Goal: Information Seeking & Learning: Compare options

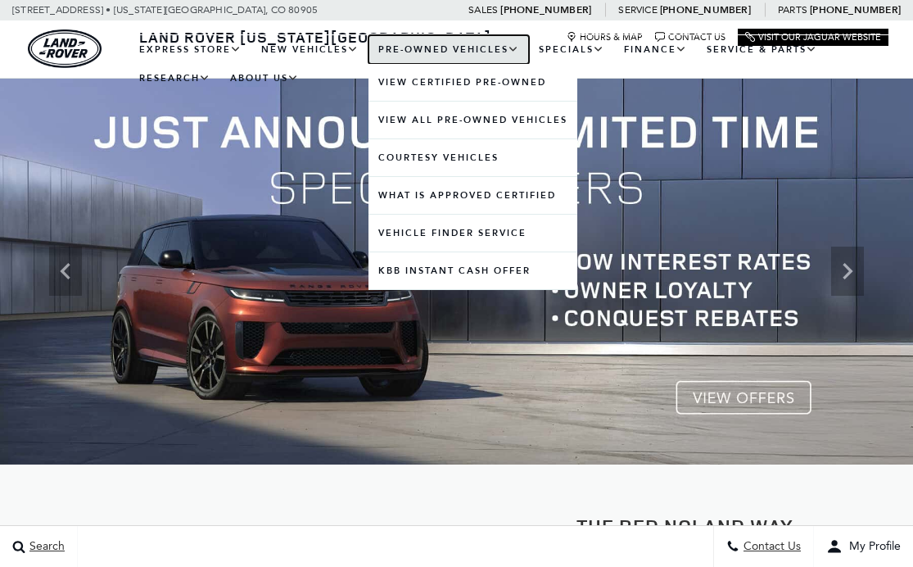
click at [437, 50] on link "Pre-Owned Vehicles" at bounding box center [449, 49] width 161 height 29
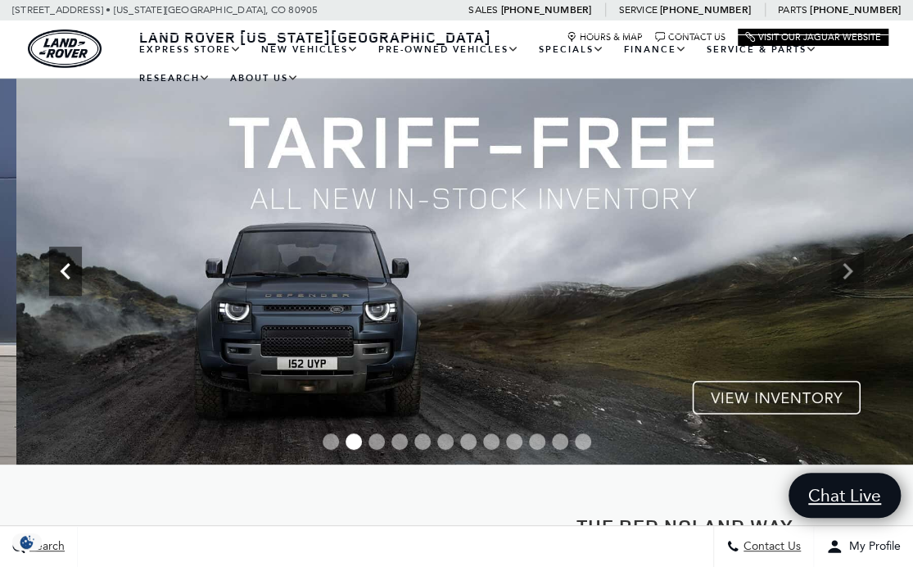
click at [59, 272] on icon "Previous" at bounding box center [65, 271] width 33 height 33
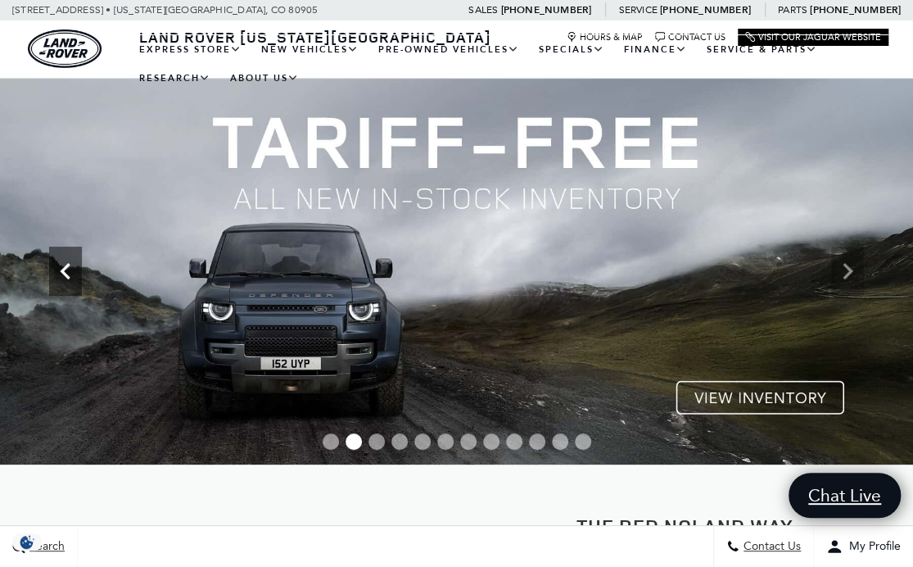
click at [63, 267] on icon "Previous" at bounding box center [65, 271] width 33 height 33
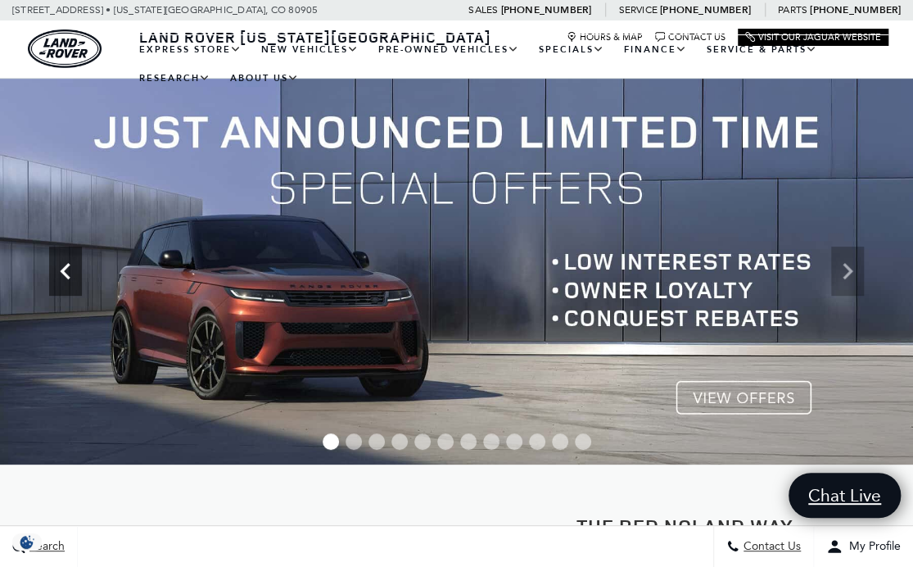
click at [845, 270] on icon "Next" at bounding box center [847, 271] width 33 height 33
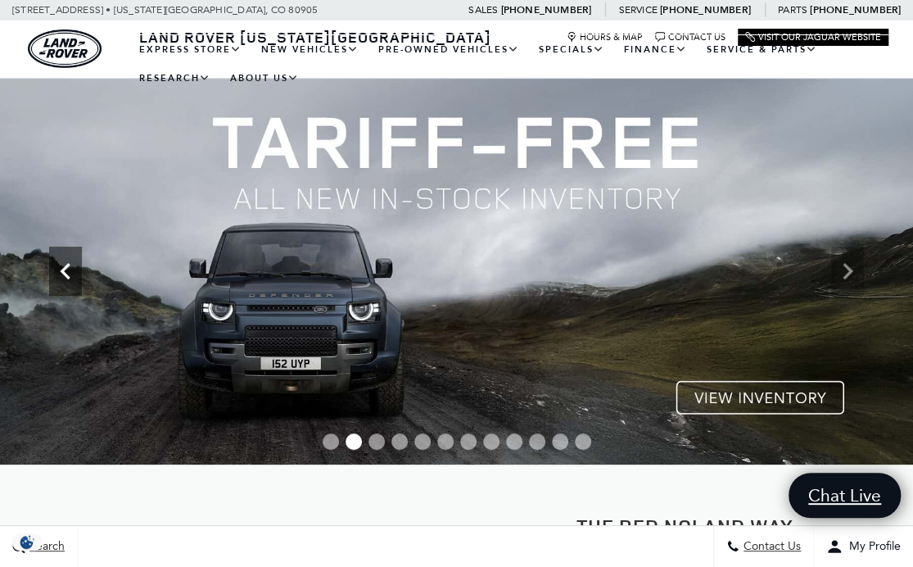
click at [850, 268] on icon "Next" at bounding box center [847, 271] width 33 height 33
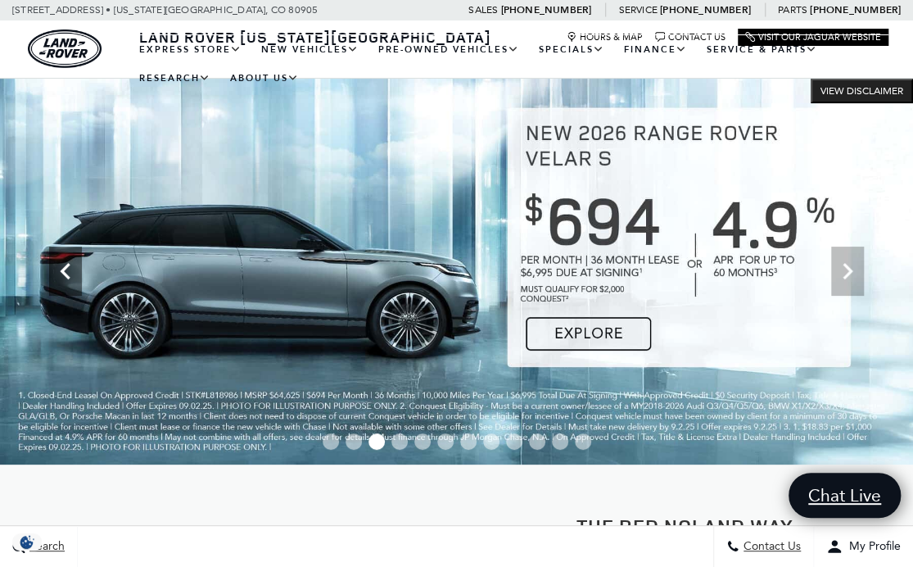
click at [180, 270] on img at bounding box center [456, 272] width 913 height 386
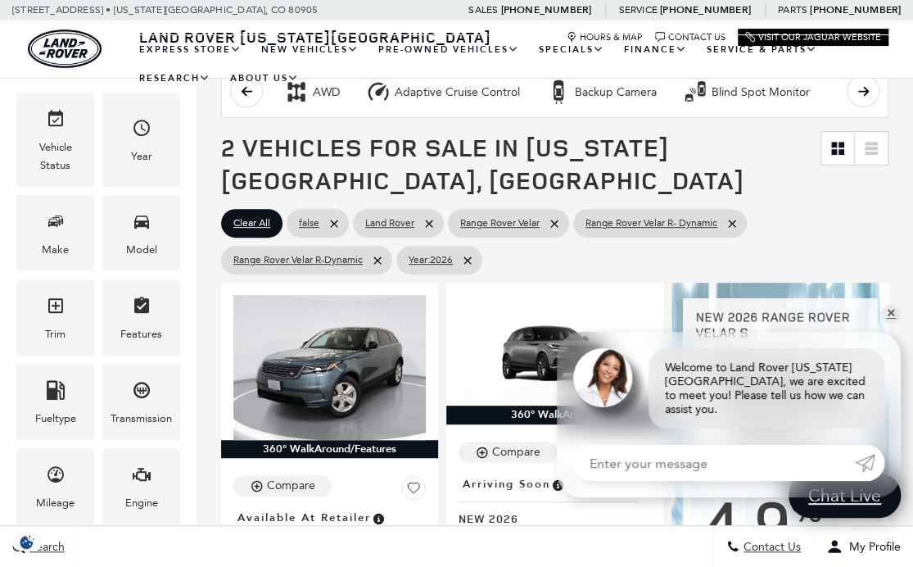
scroll to position [238, 0]
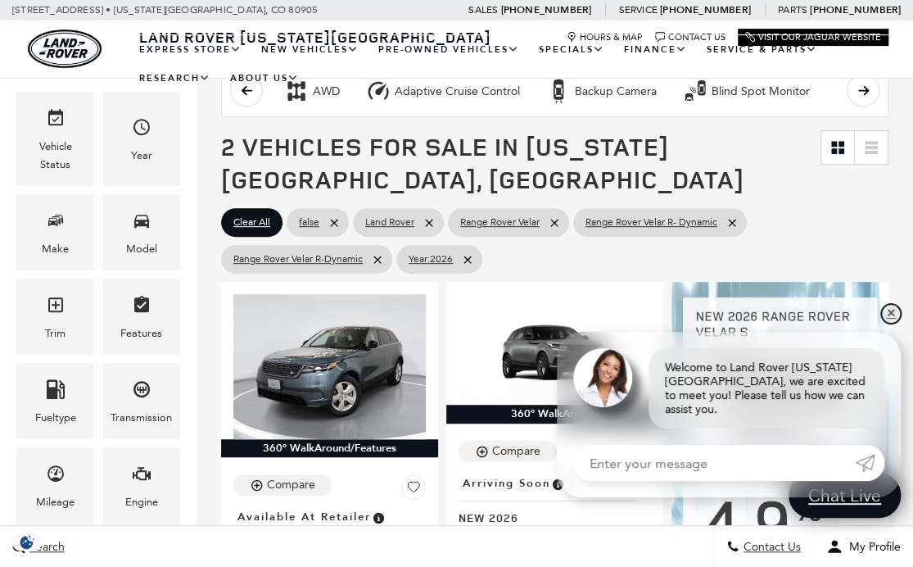
click at [891, 324] on link "✕" at bounding box center [891, 314] width 20 height 20
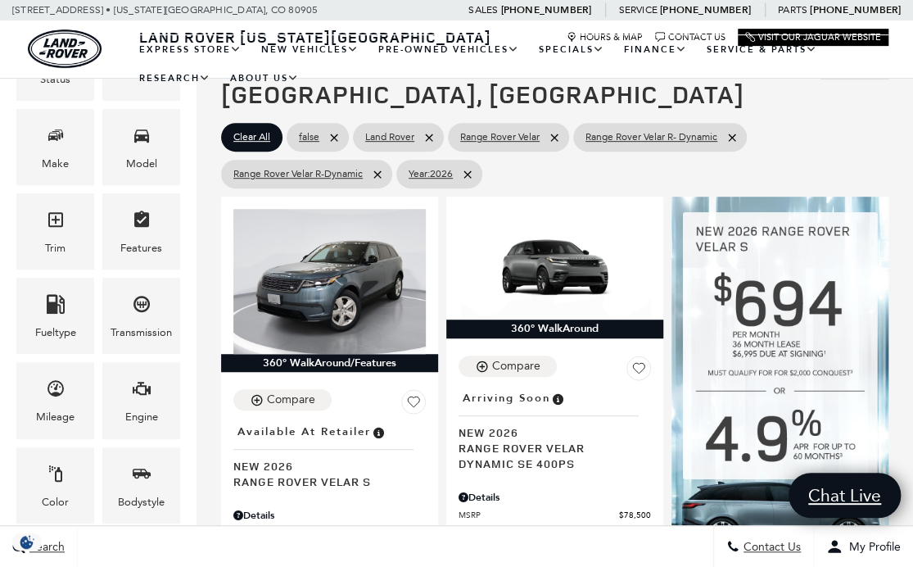
scroll to position [313, 0]
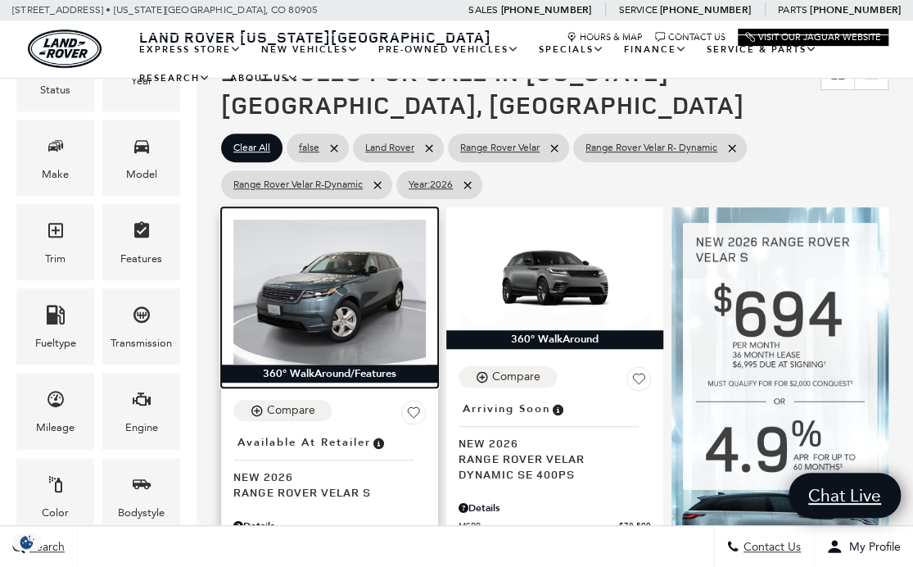
click at [369, 260] on img at bounding box center [329, 292] width 193 height 144
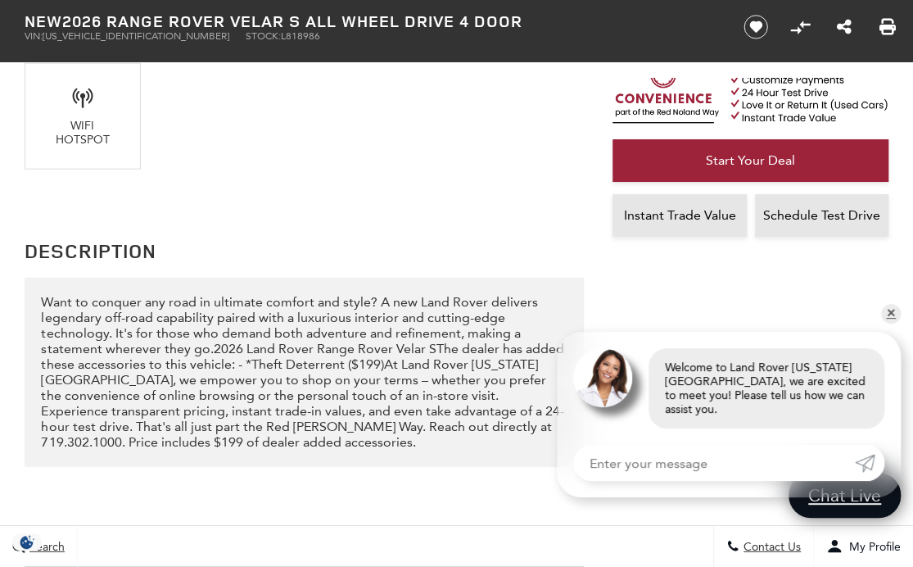
scroll to position [1712, 0]
click at [888, 324] on link "✕" at bounding box center [891, 314] width 20 height 20
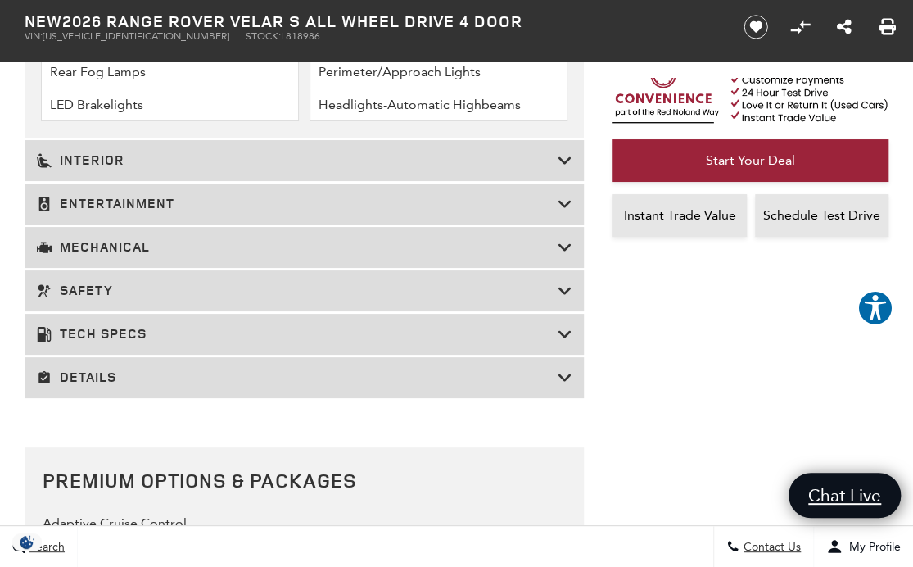
scroll to position [2721, 0]
click at [98, 241] on h3 "Mechanical" at bounding box center [297, 246] width 520 height 16
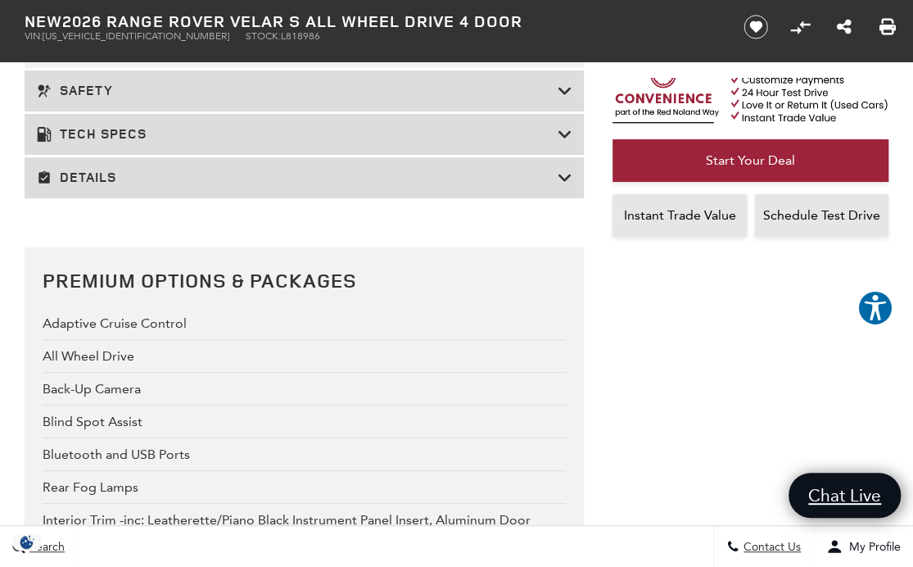
scroll to position [2831, 0]
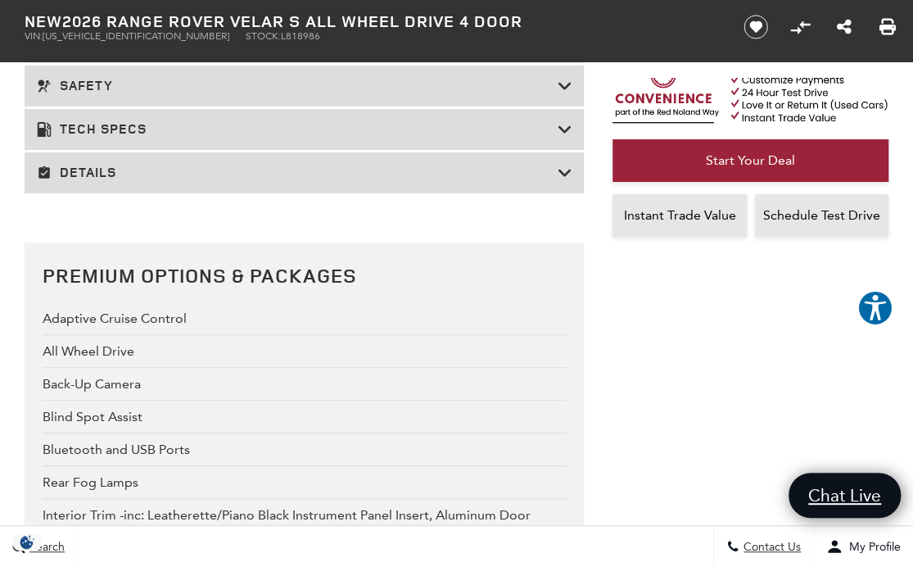
click at [97, 172] on h3 "Details" at bounding box center [297, 173] width 520 height 16
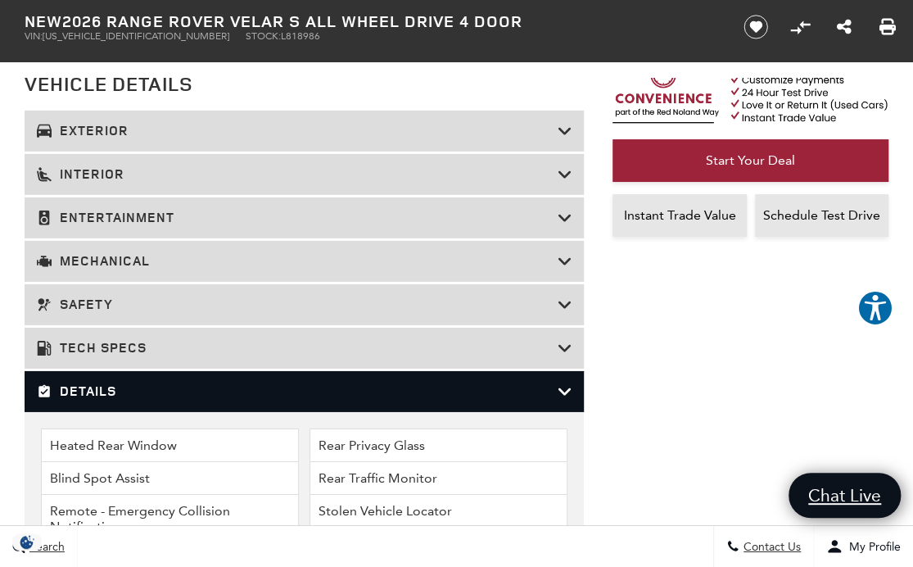
scroll to position [2159, 0]
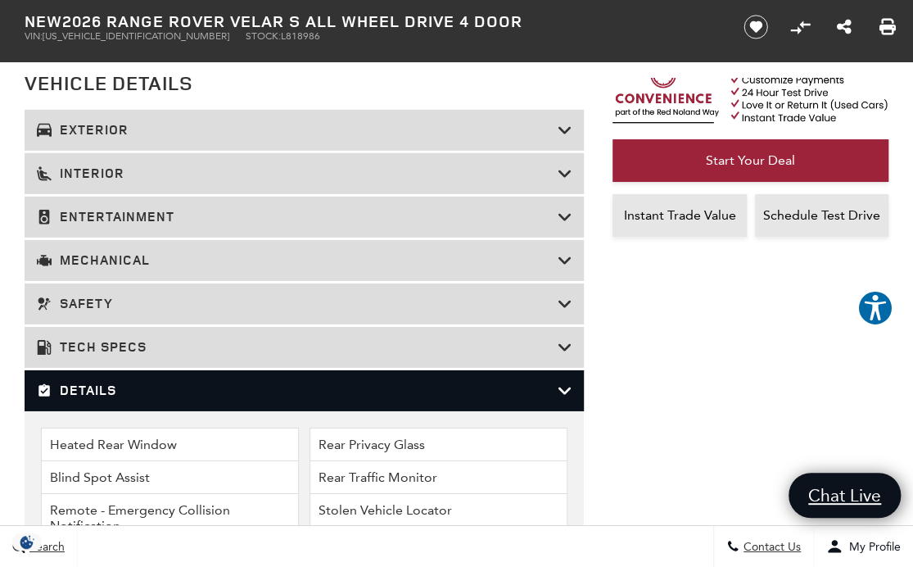
click at [114, 383] on h3 "Details" at bounding box center [297, 391] width 520 height 16
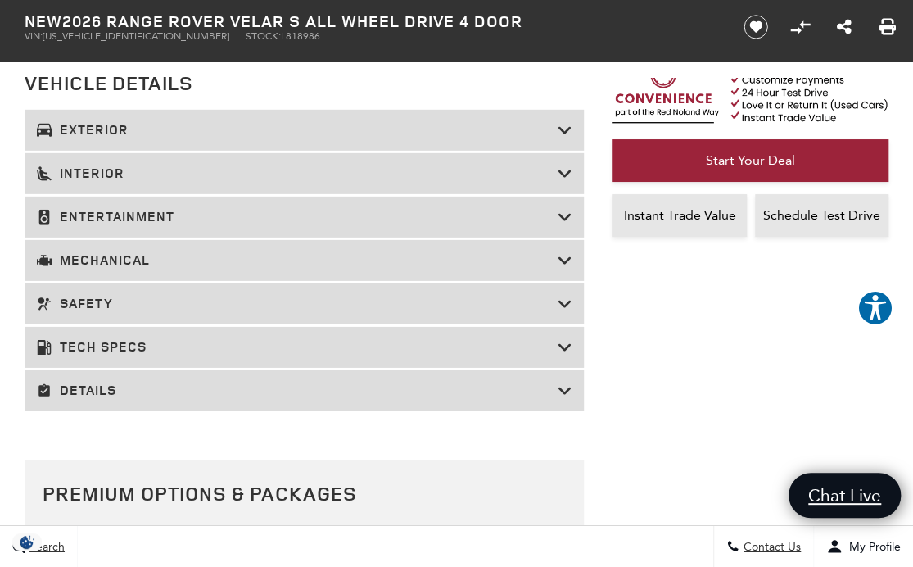
click at [94, 339] on h3 "Tech Specs" at bounding box center [297, 347] width 520 height 16
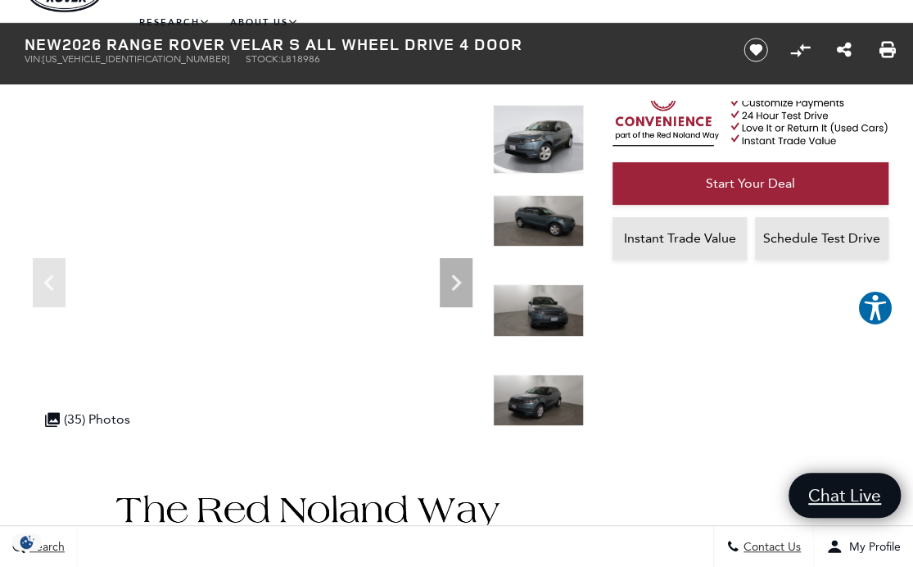
scroll to position [33, 0]
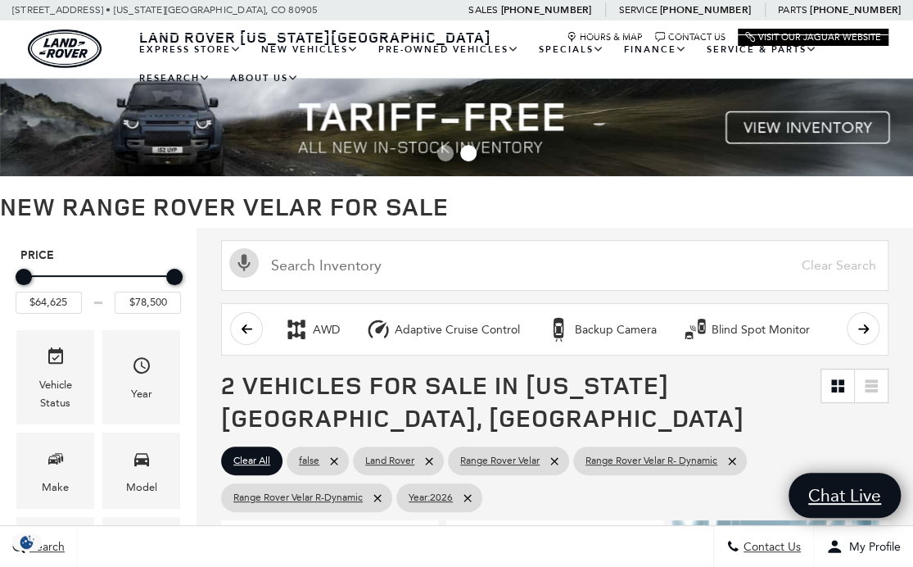
scroll to position [313, 0]
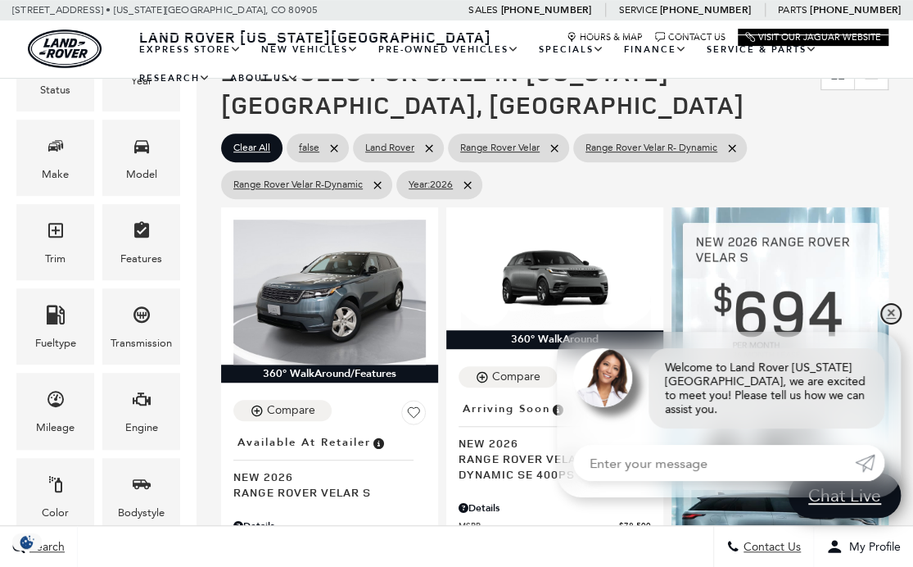
click at [890, 324] on link "✕" at bounding box center [891, 314] width 20 height 20
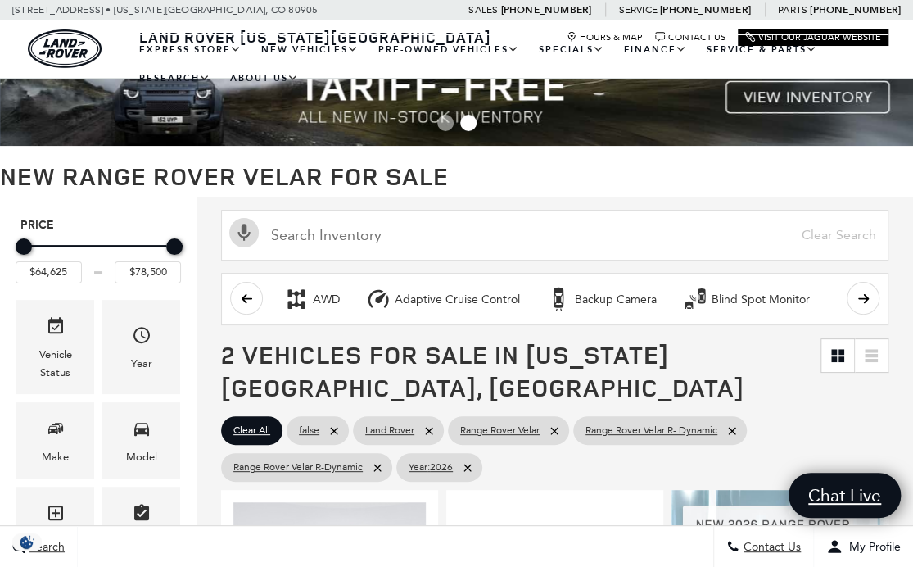
scroll to position [0, 0]
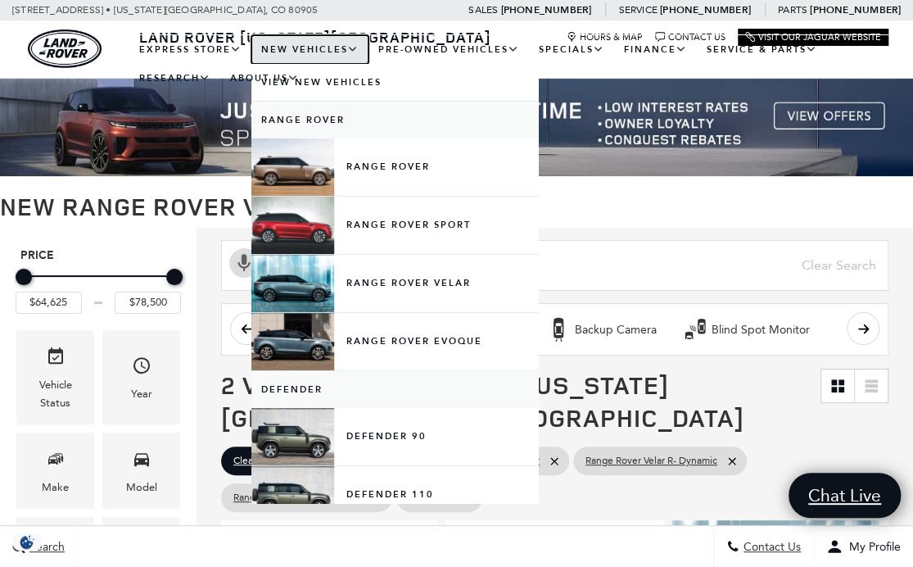
click at [325, 49] on link "New Vehicles" at bounding box center [309, 49] width 117 height 29
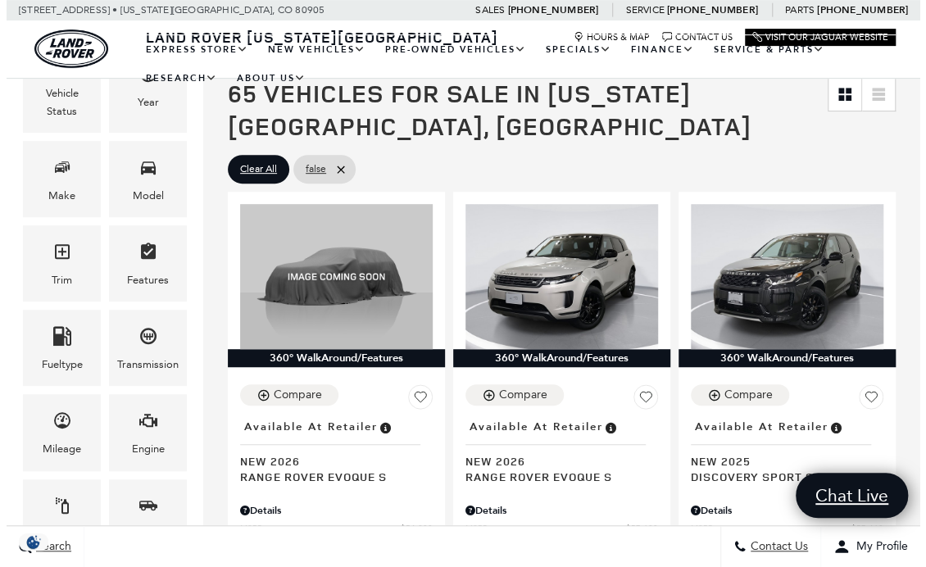
scroll to position [273, 0]
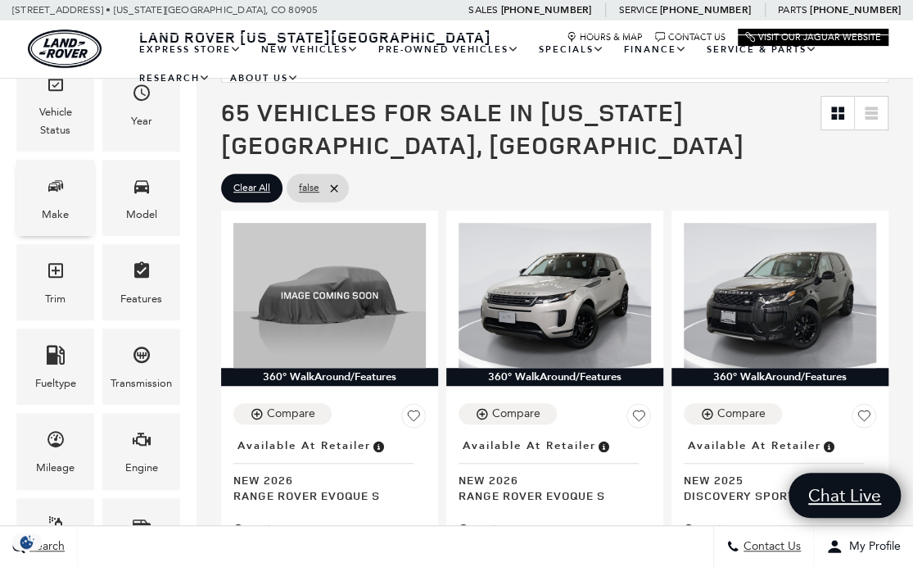
click at [46, 195] on span "Make" at bounding box center [56, 189] width 20 height 34
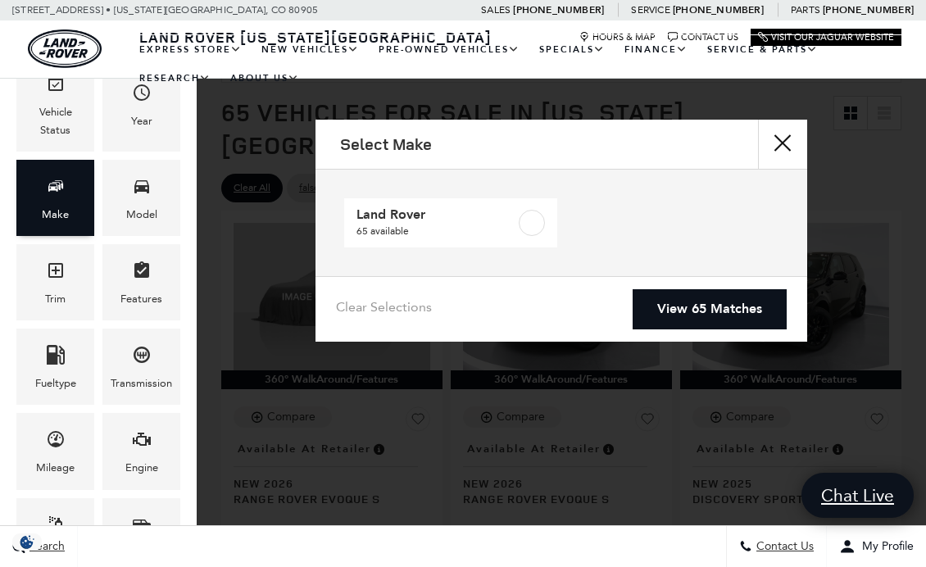
click at [44, 188] on div "Make" at bounding box center [55, 198] width 78 height 76
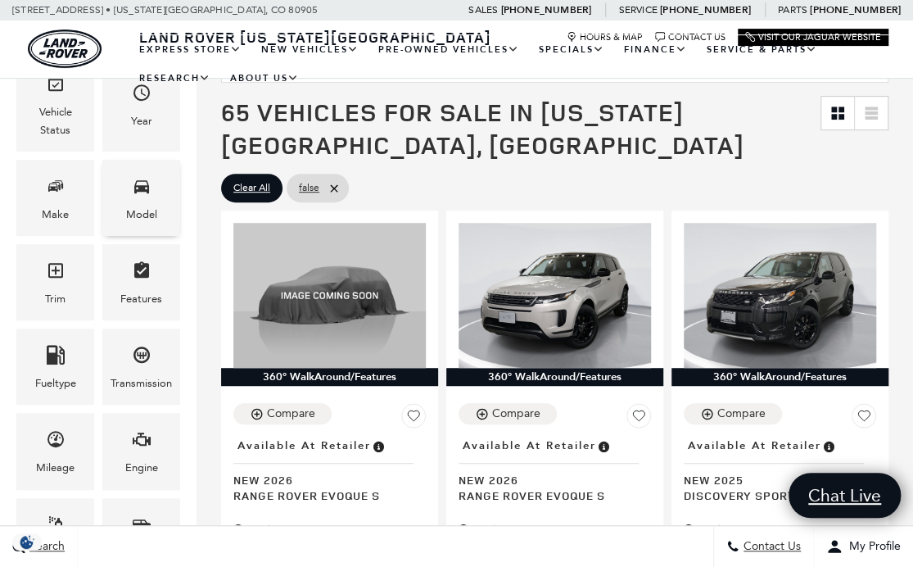
click at [136, 192] on icon "Model" at bounding box center [142, 186] width 20 height 20
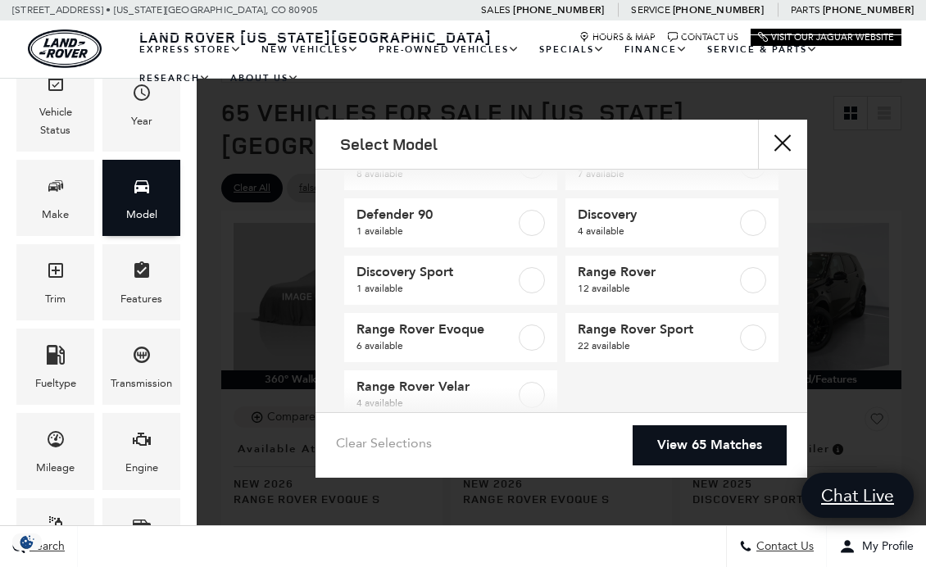
scroll to position [93, 0]
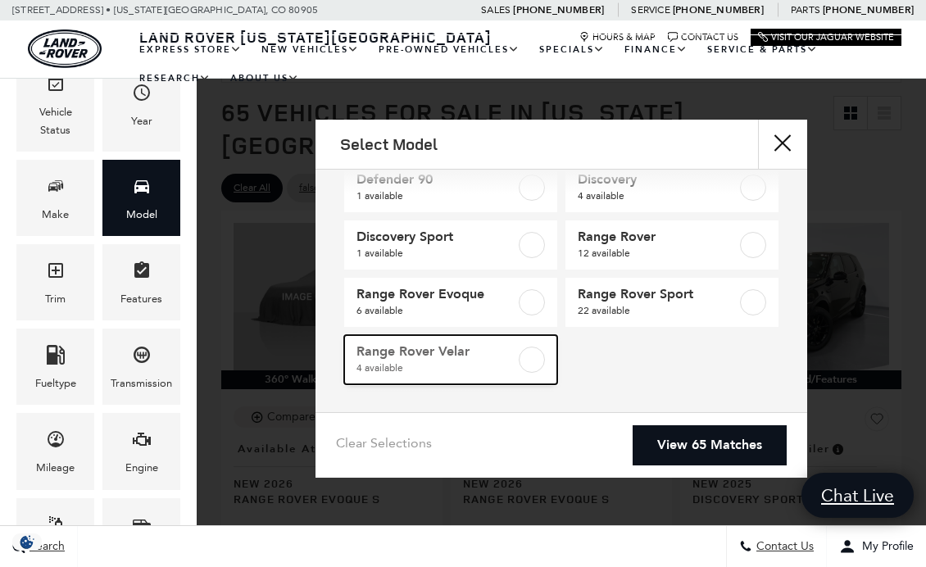
click at [526, 358] on label at bounding box center [532, 360] width 26 height 26
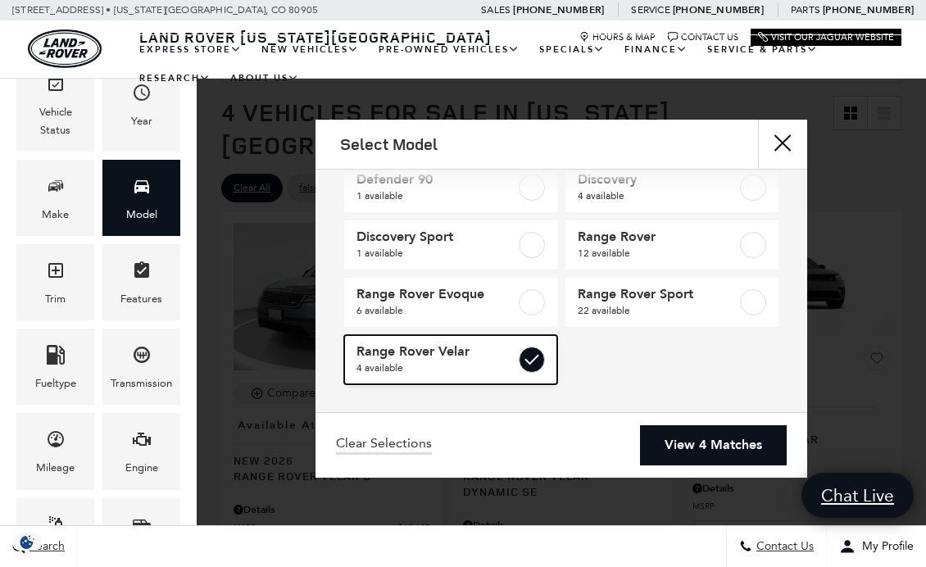
type input "$64,625"
type input "$78,614"
checkbox input "true"
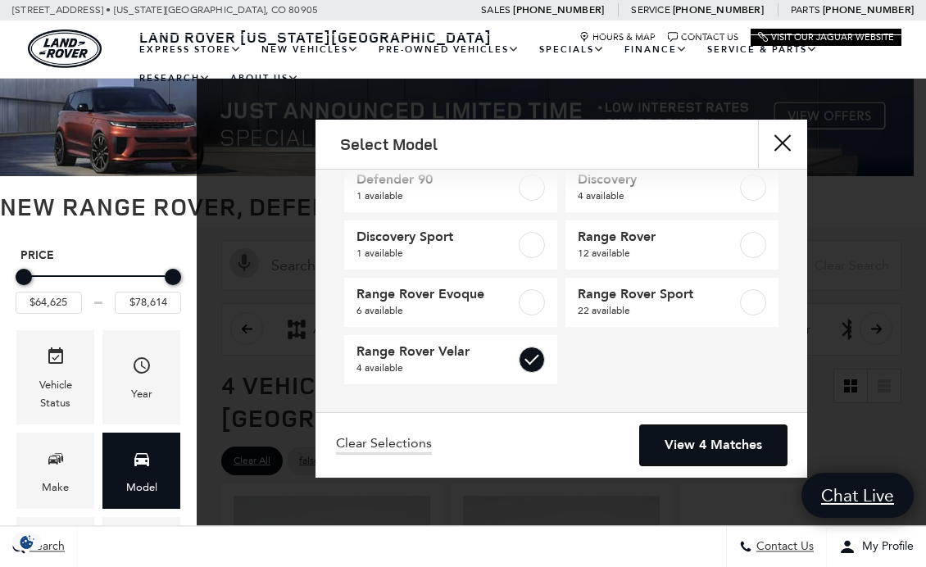
click at [733, 447] on link "View 4 Matches" at bounding box center [713, 445] width 147 height 40
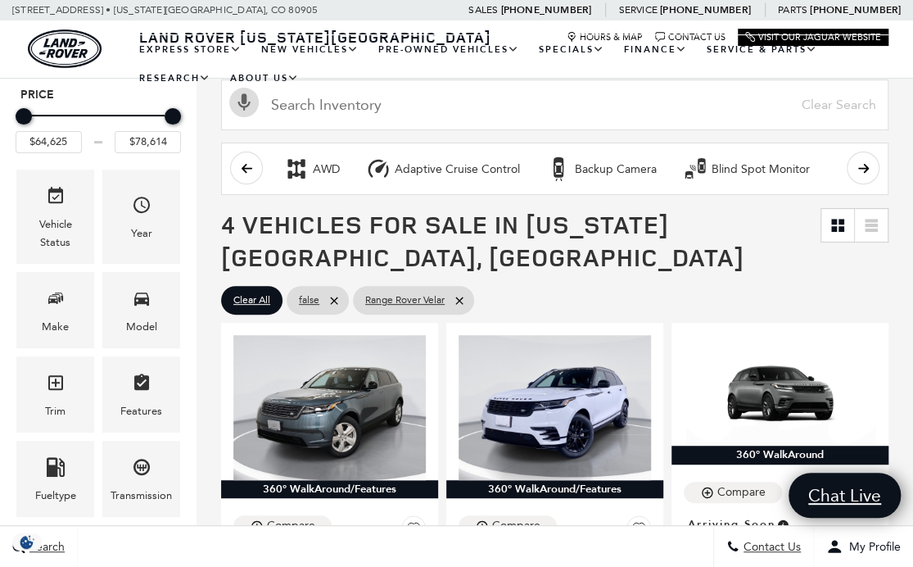
scroll to position [158, 0]
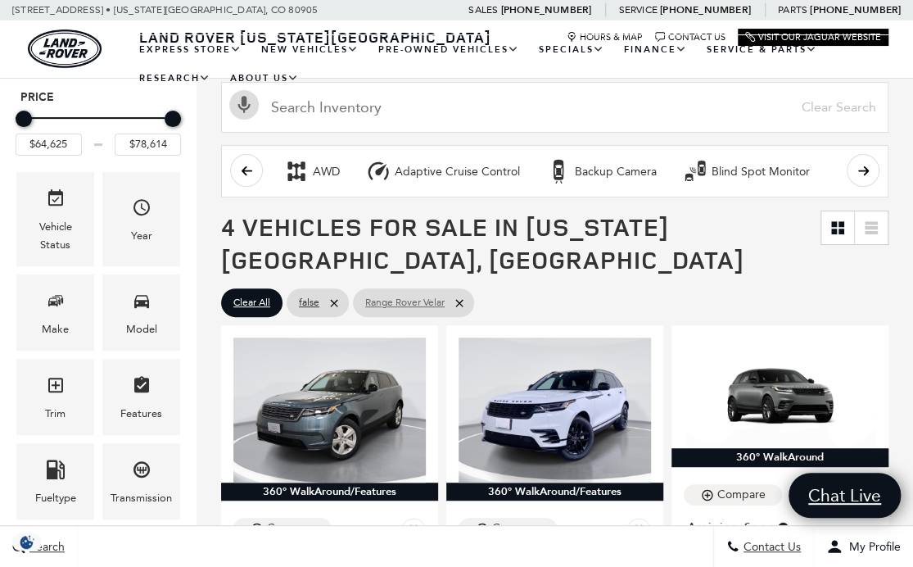
click at [460, 298] on icon at bounding box center [459, 303] width 13 height 13
type input "$54,900"
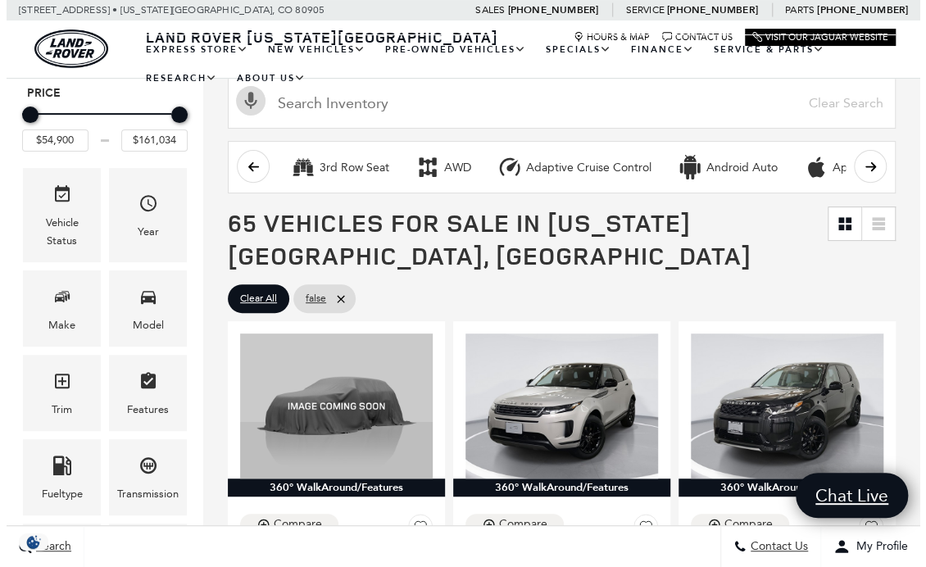
scroll to position [164, 0]
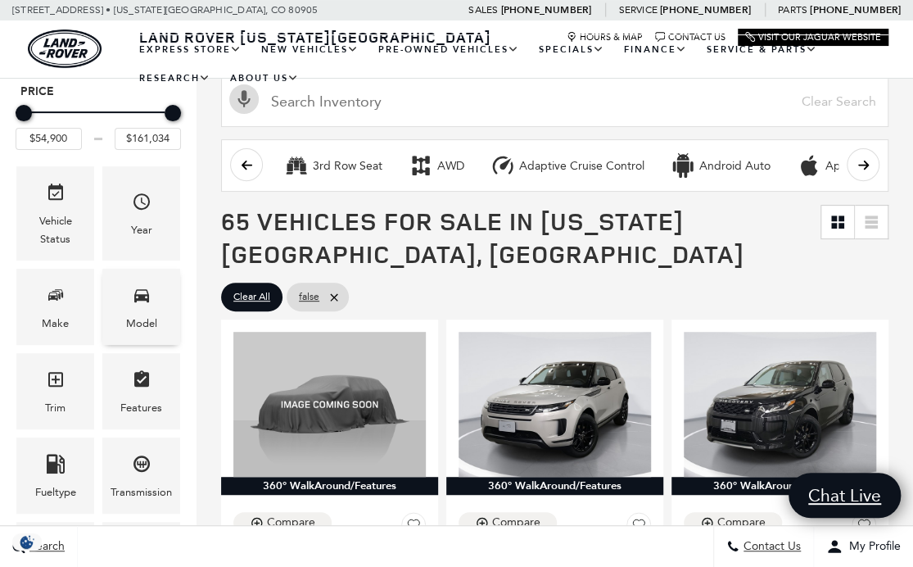
click at [137, 302] on icon "Model" at bounding box center [142, 295] width 20 height 20
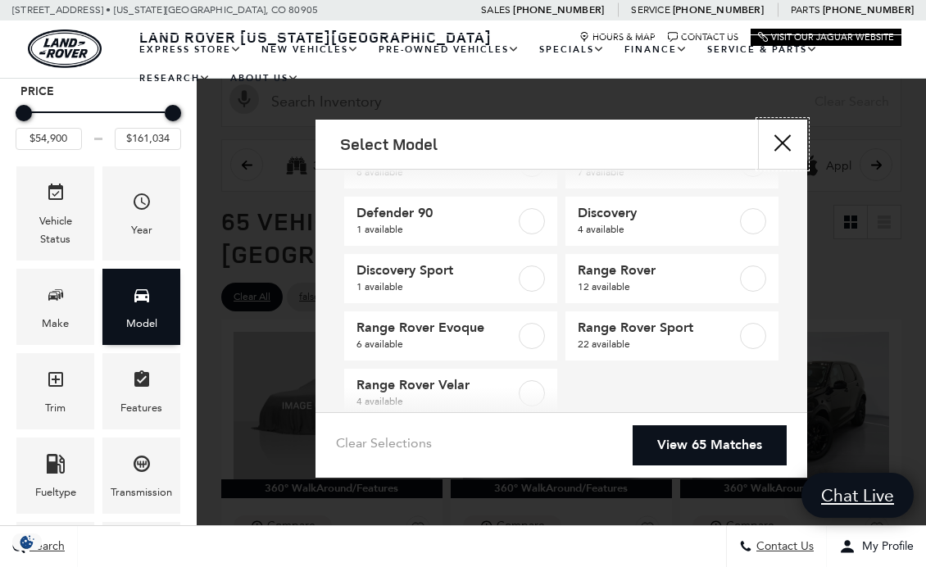
scroll to position [93, 0]
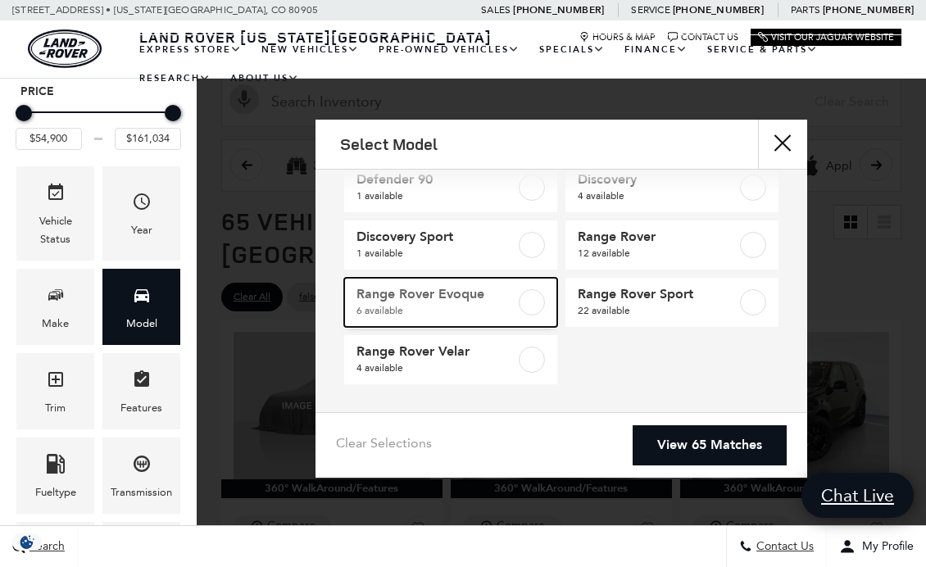
click at [526, 304] on label at bounding box center [532, 302] width 26 height 26
type input "$62,205"
checkbox input "true"
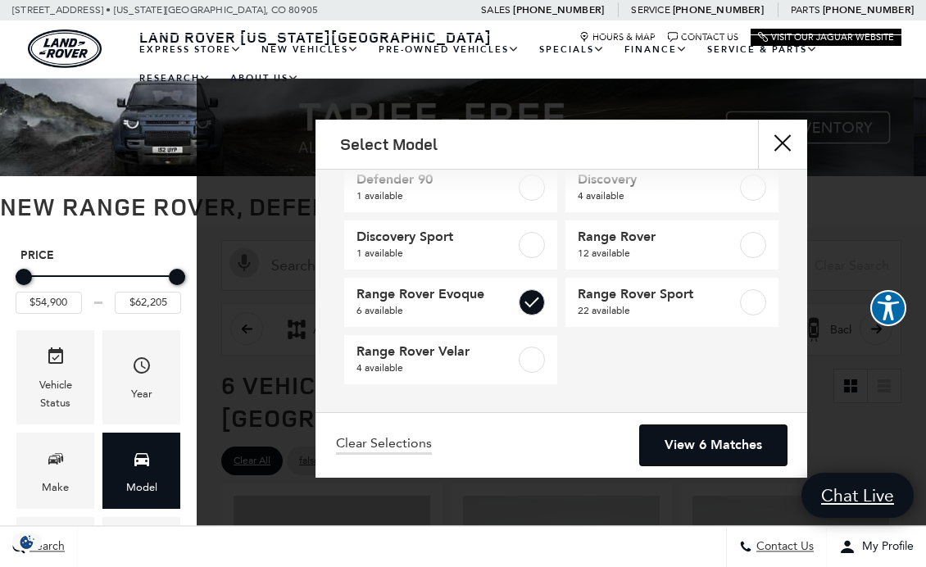
click at [729, 446] on link "View 6 Matches" at bounding box center [713, 445] width 147 height 40
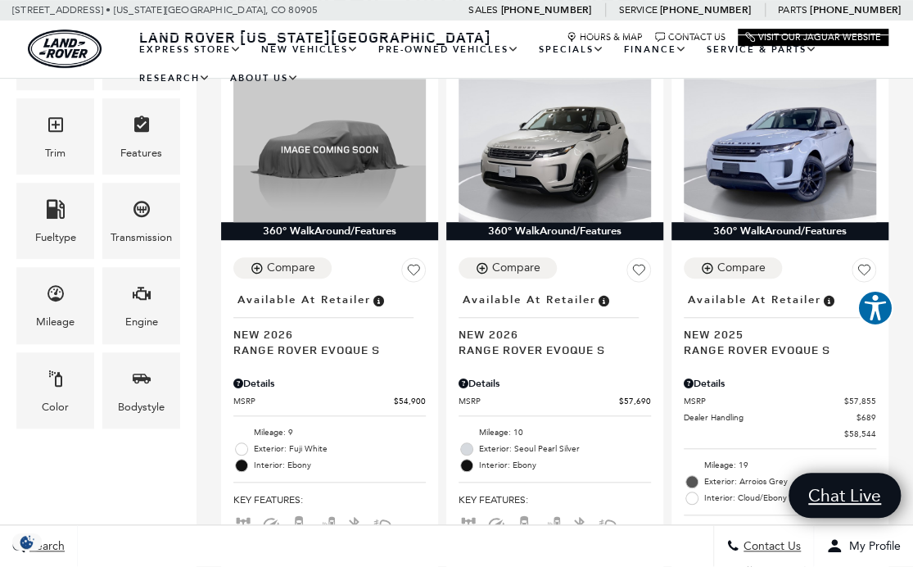
scroll to position [417, 0]
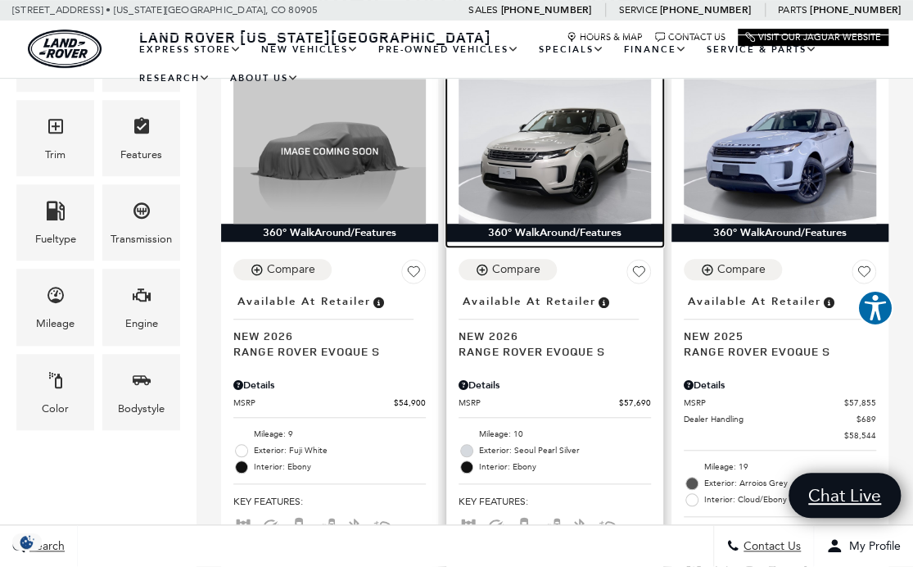
click at [606, 159] on img at bounding box center [555, 151] width 193 height 144
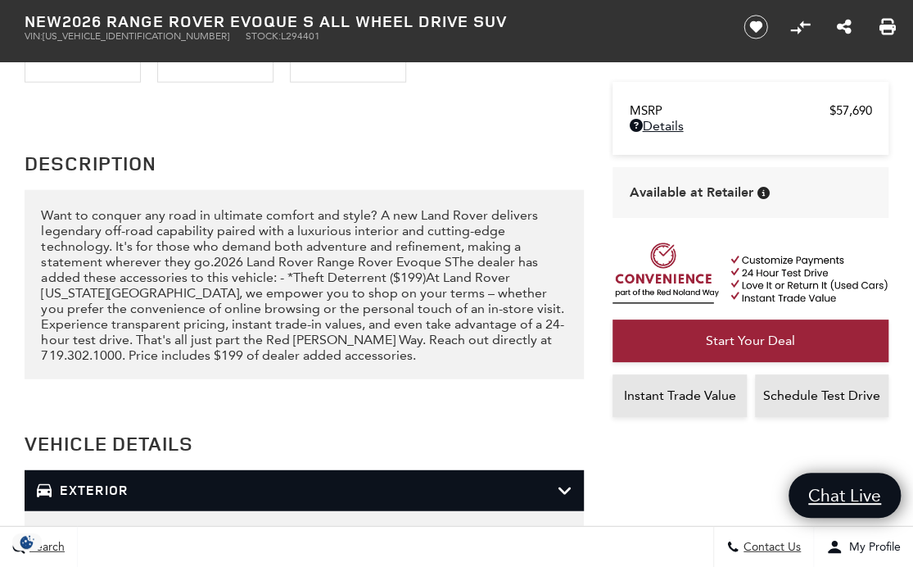
scroll to position [1994, 0]
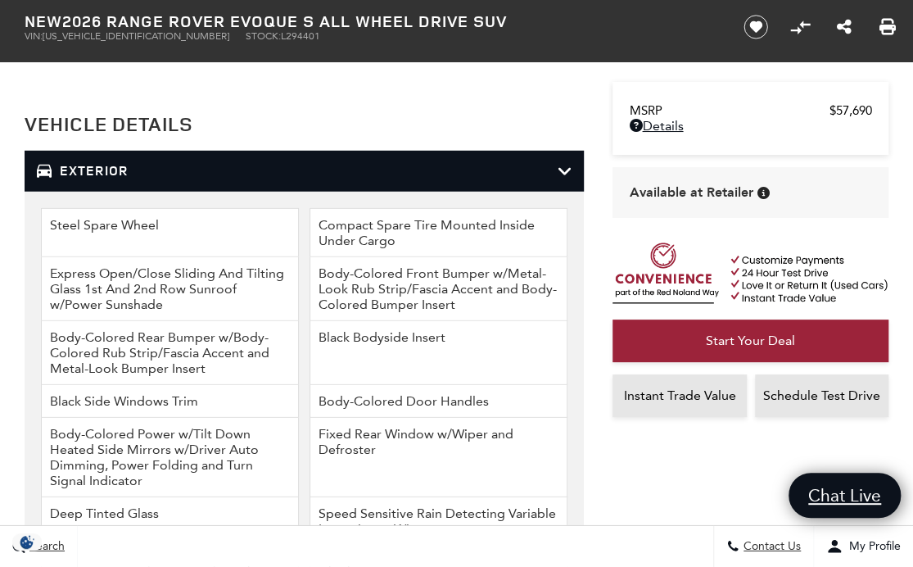
click at [102, 169] on h3 "Exterior" at bounding box center [297, 171] width 520 height 16
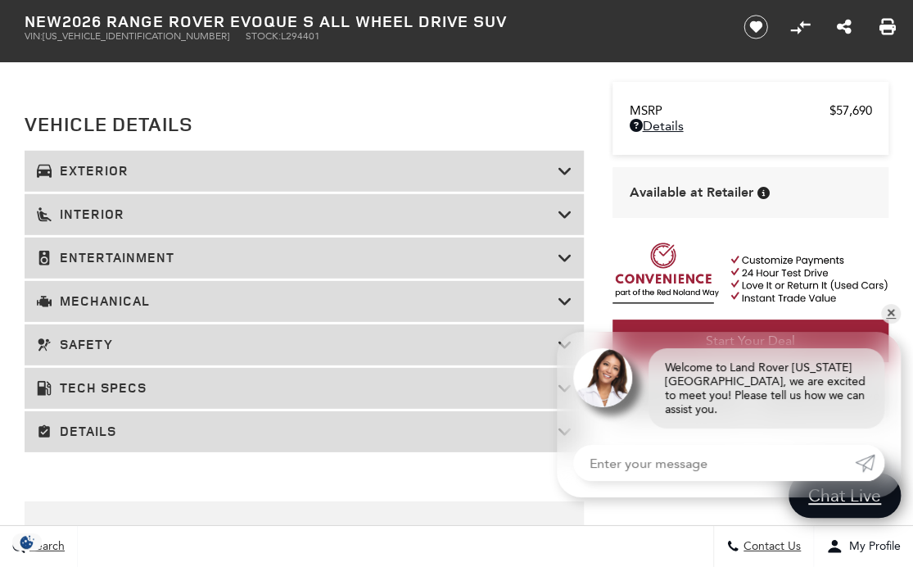
click at [102, 382] on h3 "Tech Specs" at bounding box center [297, 388] width 520 height 16
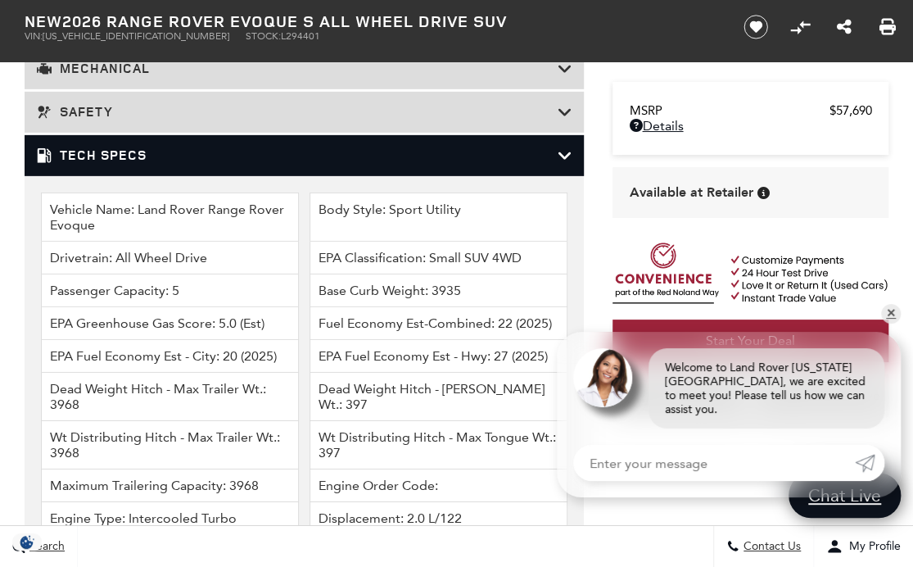
scroll to position [2223, 0]
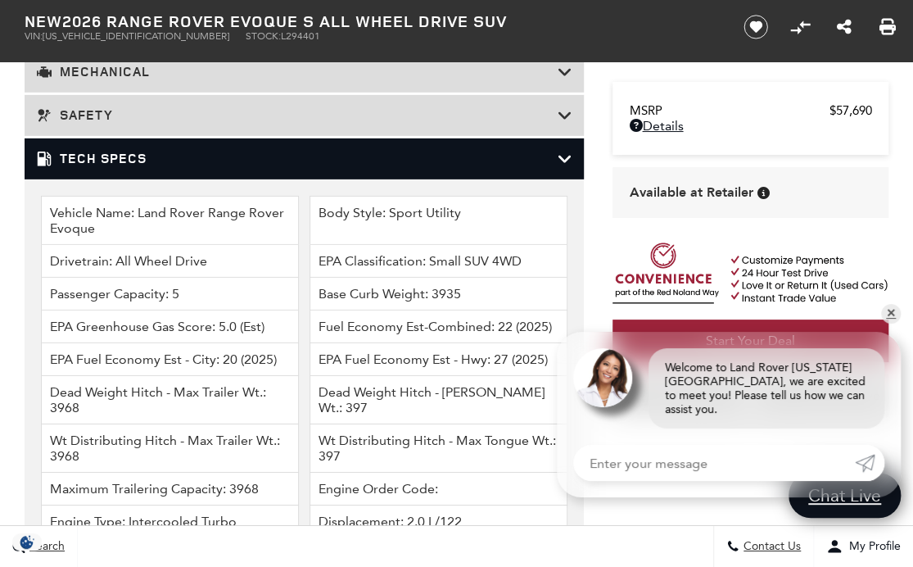
click at [93, 156] on h3 "Tech Specs" at bounding box center [297, 159] width 520 height 16
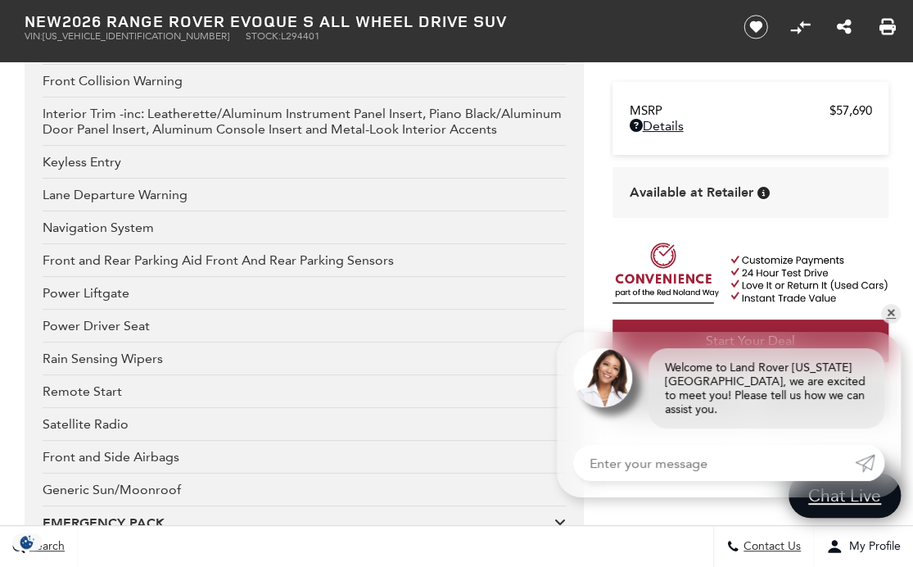
scroll to position [2688, 0]
click at [890, 324] on link "✕" at bounding box center [891, 314] width 20 height 20
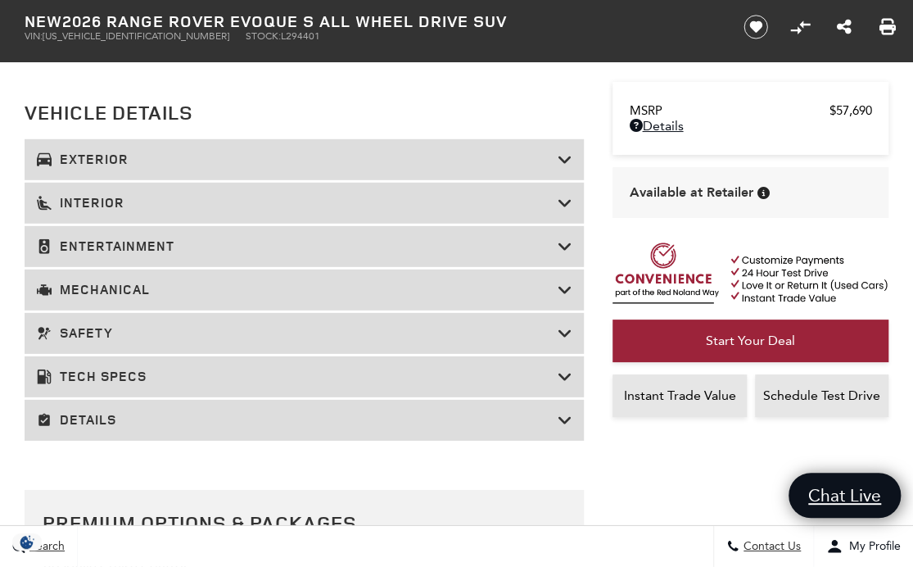
scroll to position [1988, 0]
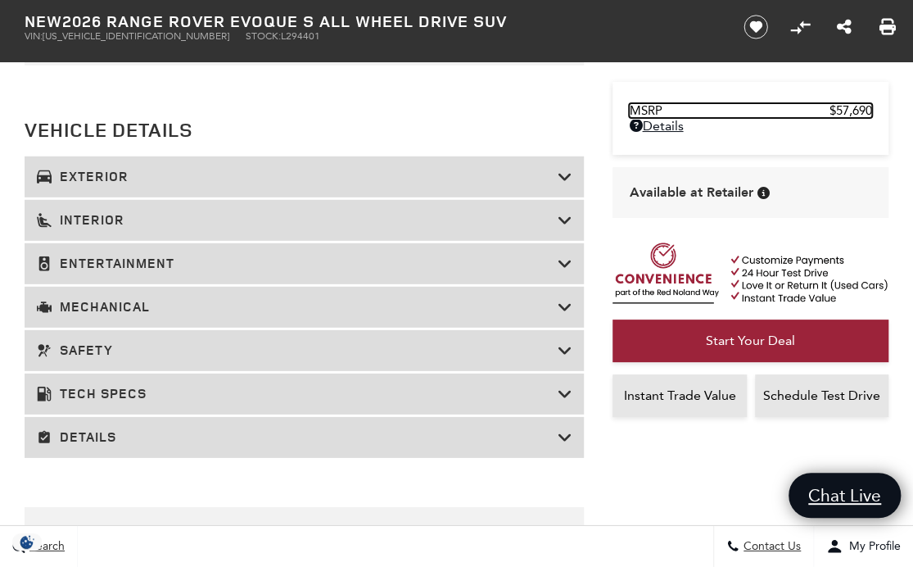
click at [788, 111] on span "MSRP" at bounding box center [729, 110] width 201 height 15
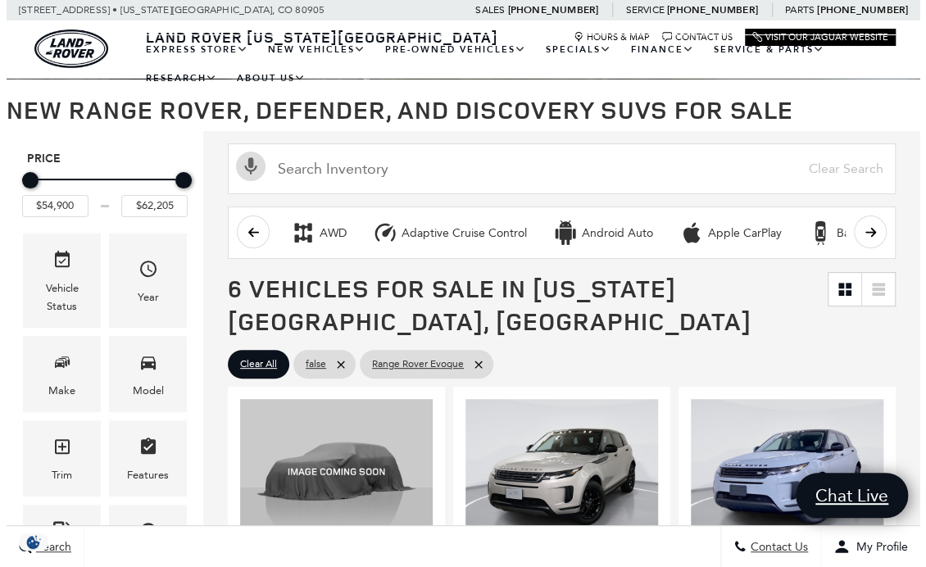
scroll to position [96, 0]
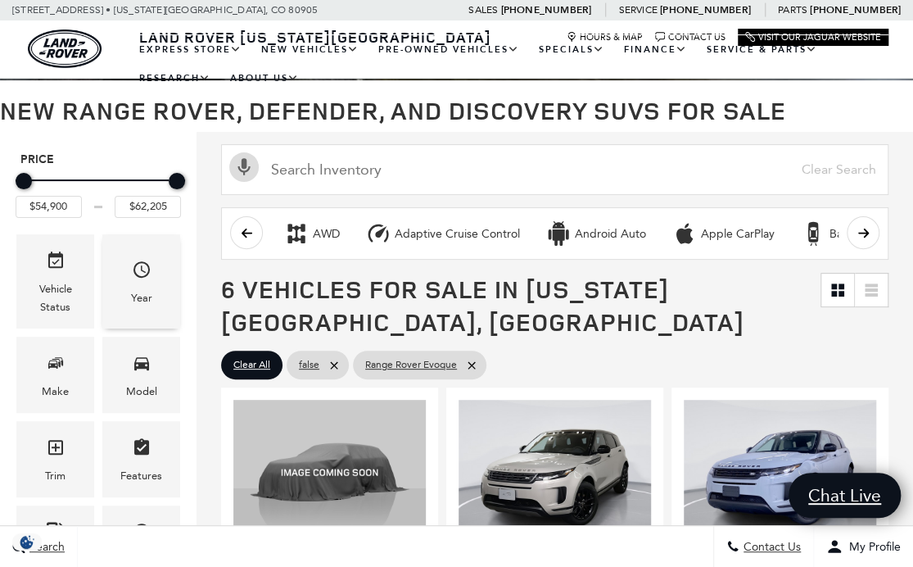
click at [136, 270] on icon "Year" at bounding box center [142, 270] width 20 height 20
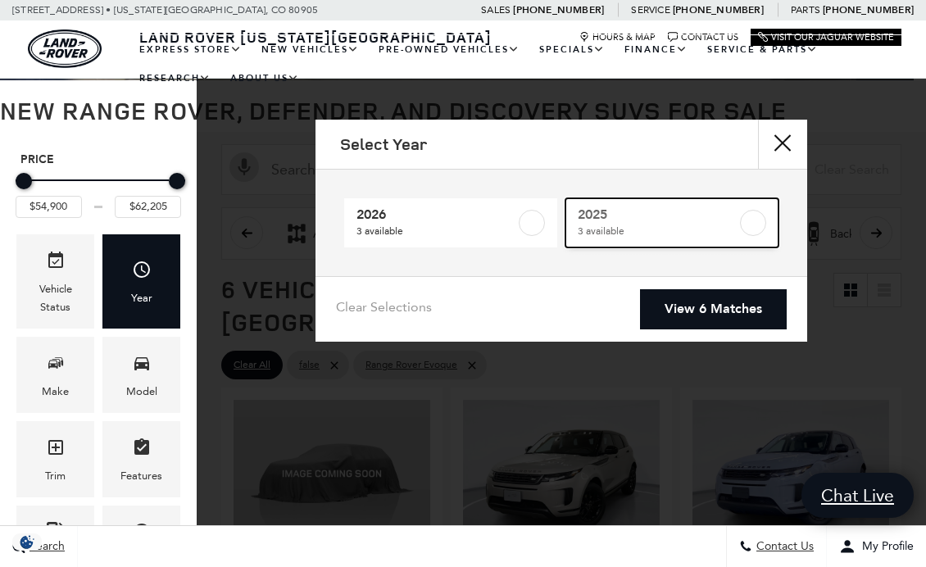
click at [760, 223] on label at bounding box center [753, 223] width 26 height 26
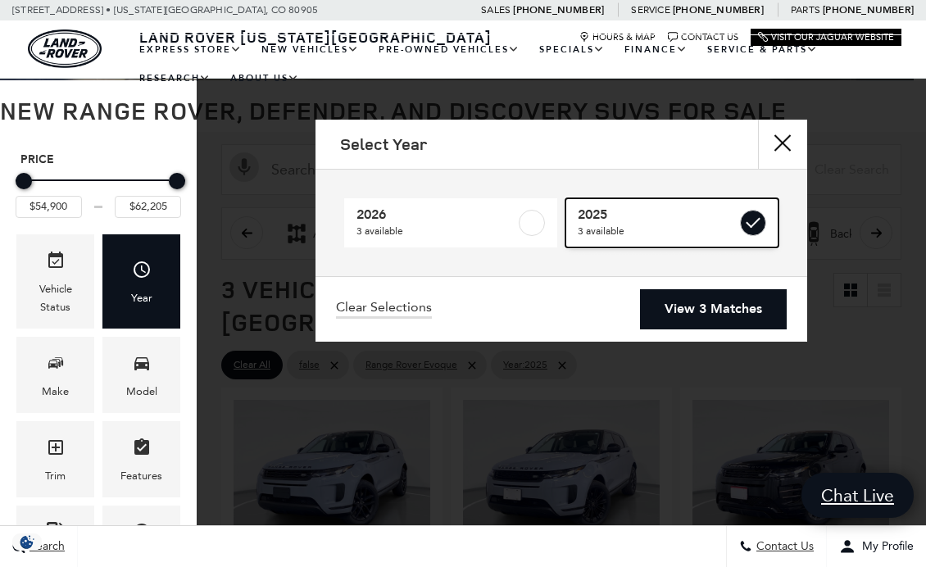
type input "$58,544"
type input "$61,944"
checkbox input "true"
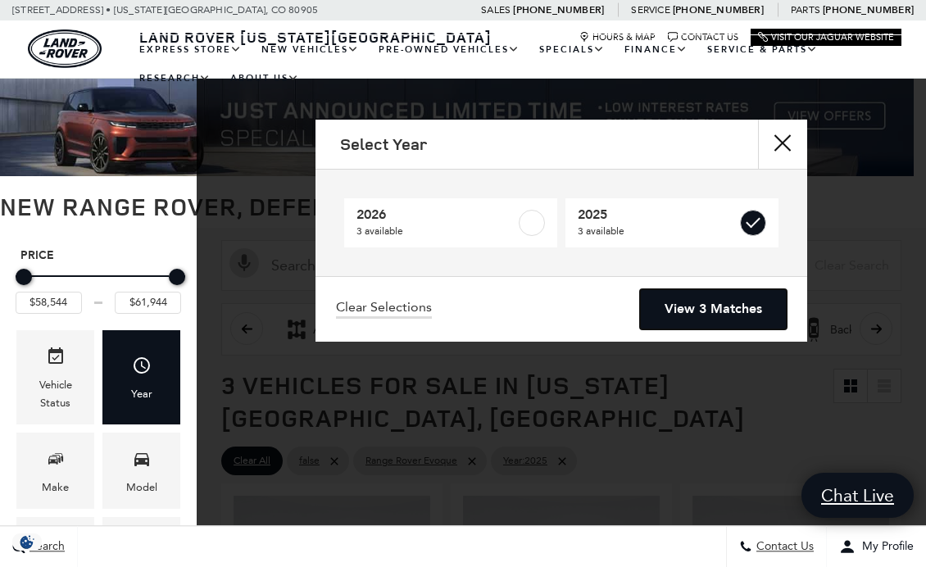
click at [732, 313] on link "View 3 Matches" at bounding box center [713, 309] width 147 height 40
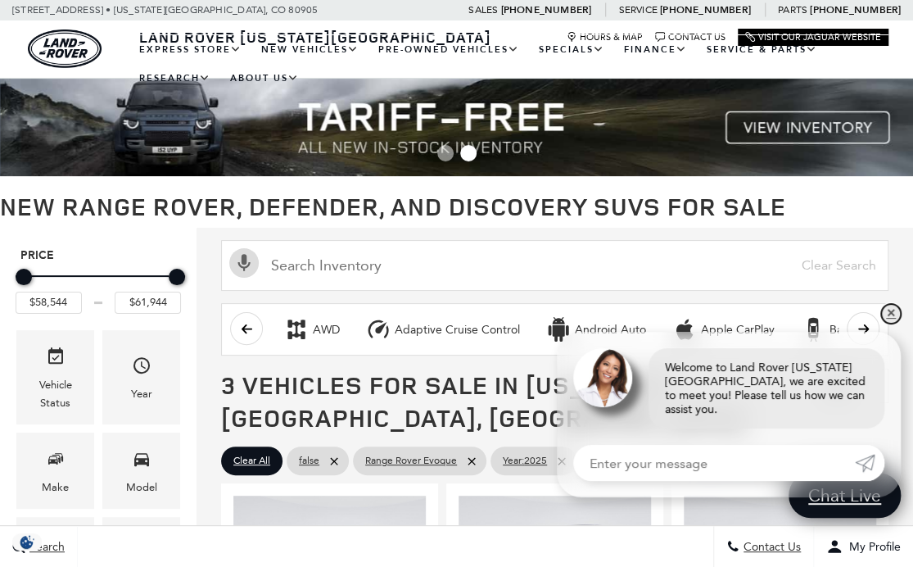
click at [888, 324] on link "✕" at bounding box center [891, 314] width 20 height 20
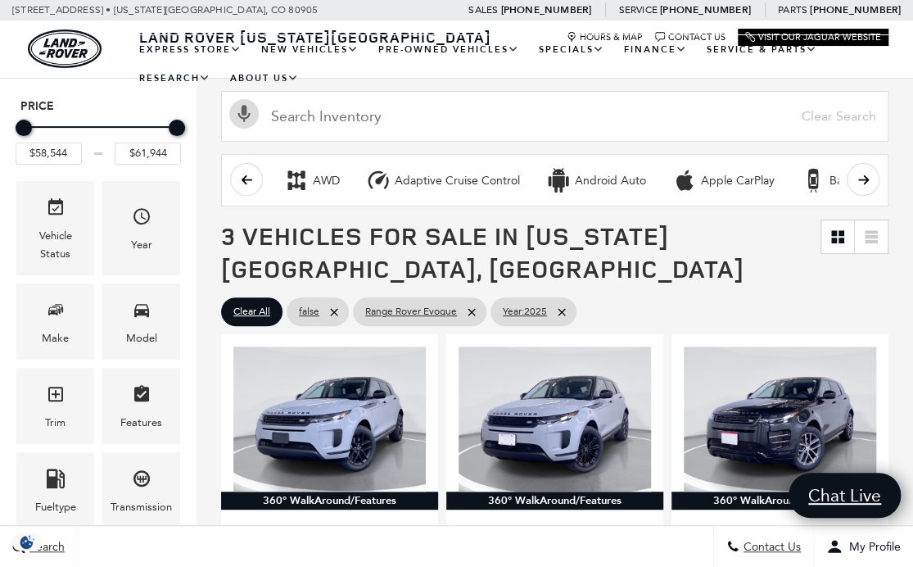
scroll to position [161, 0]
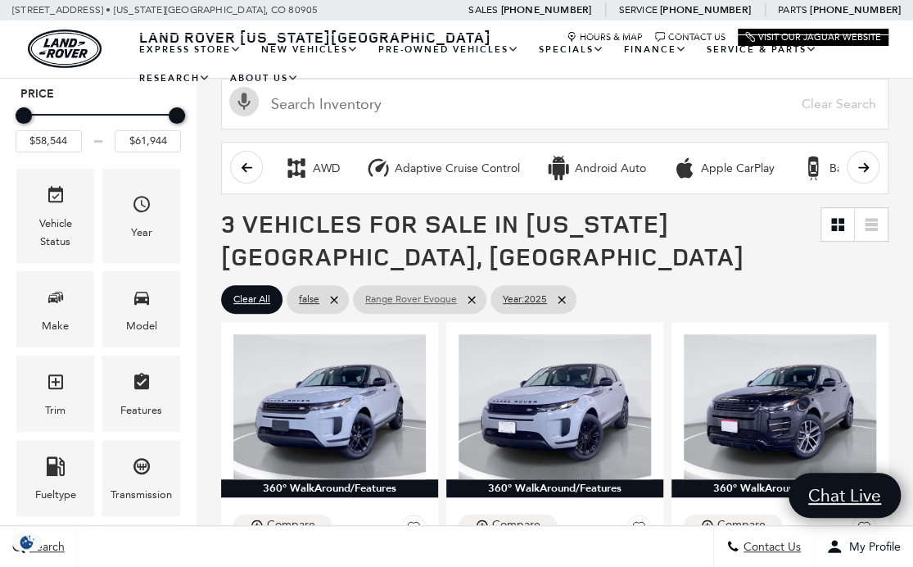
click at [474, 298] on icon at bounding box center [471, 299] width 7 height 7
type input "$58,149"
type input "$161,034"
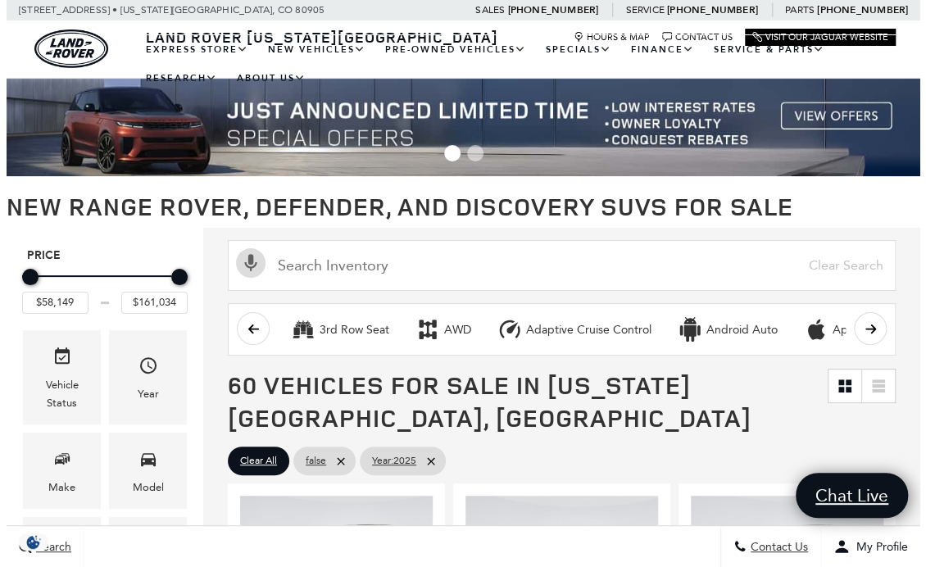
scroll to position [90, 0]
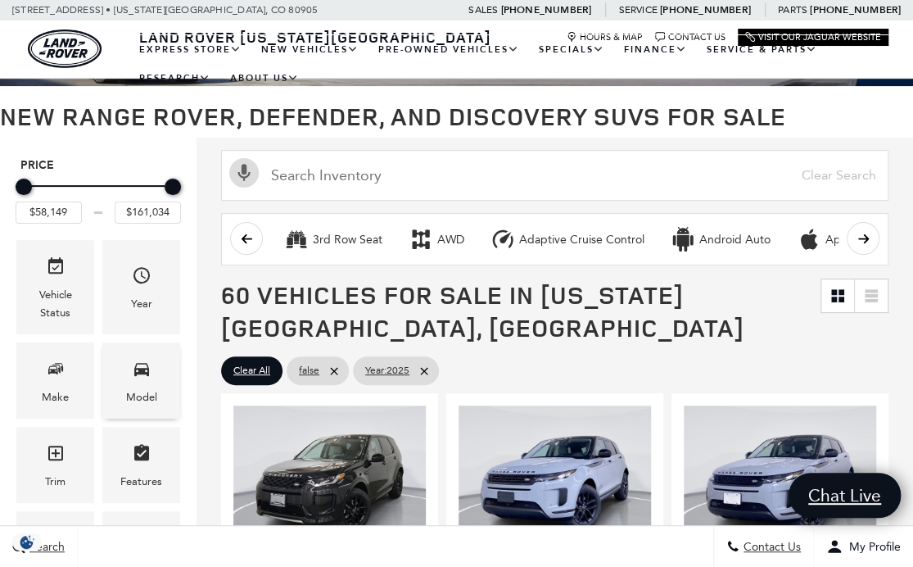
click at [136, 376] on icon "Model" at bounding box center [142, 369] width 20 height 20
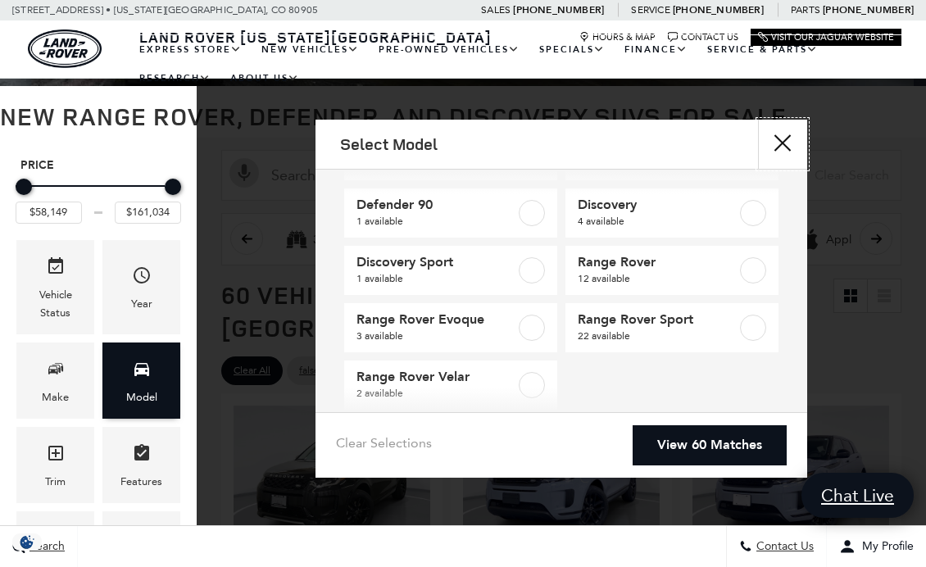
scroll to position [73, 0]
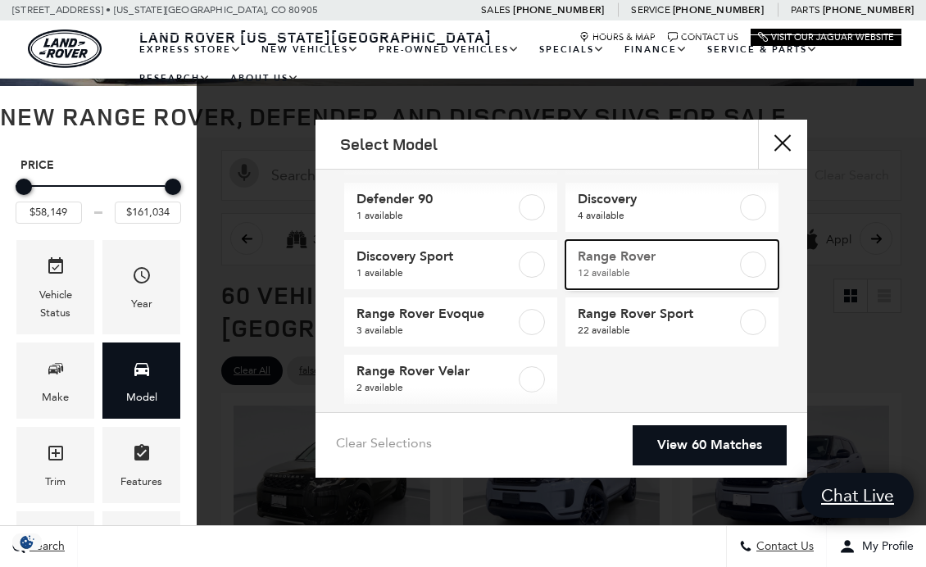
click at [744, 270] on label at bounding box center [753, 264] width 26 height 26
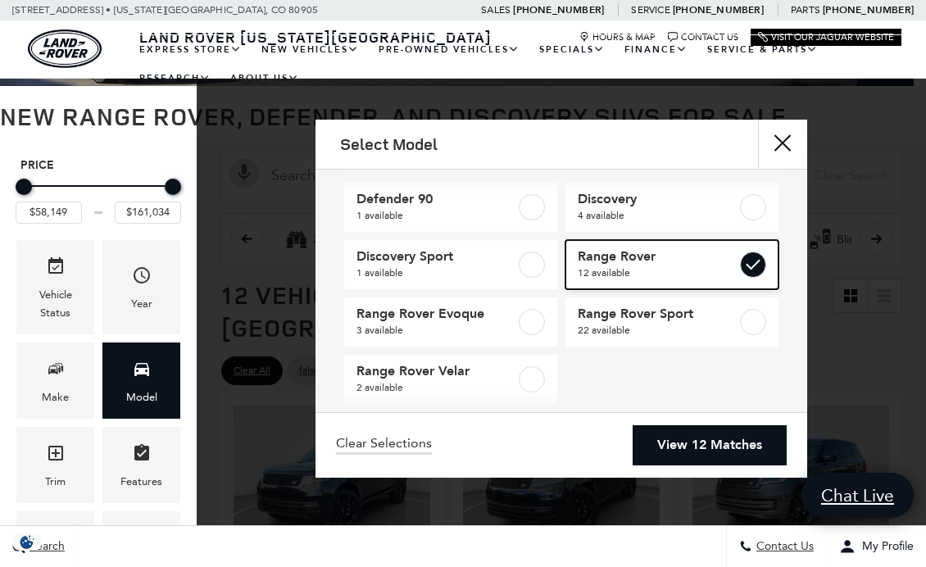
type input "$124,074"
checkbox input "true"
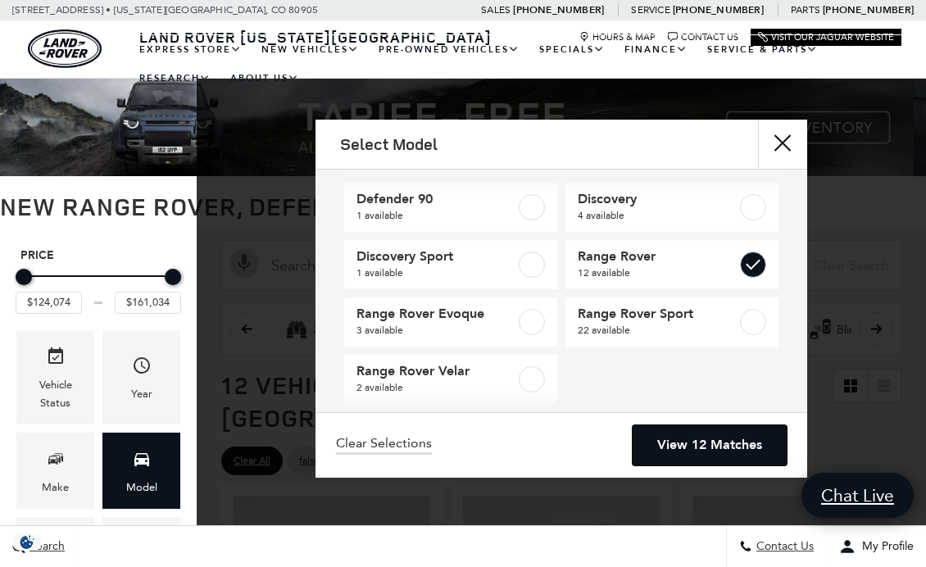
click at [742, 446] on link "View 12 Matches" at bounding box center [709, 445] width 154 height 40
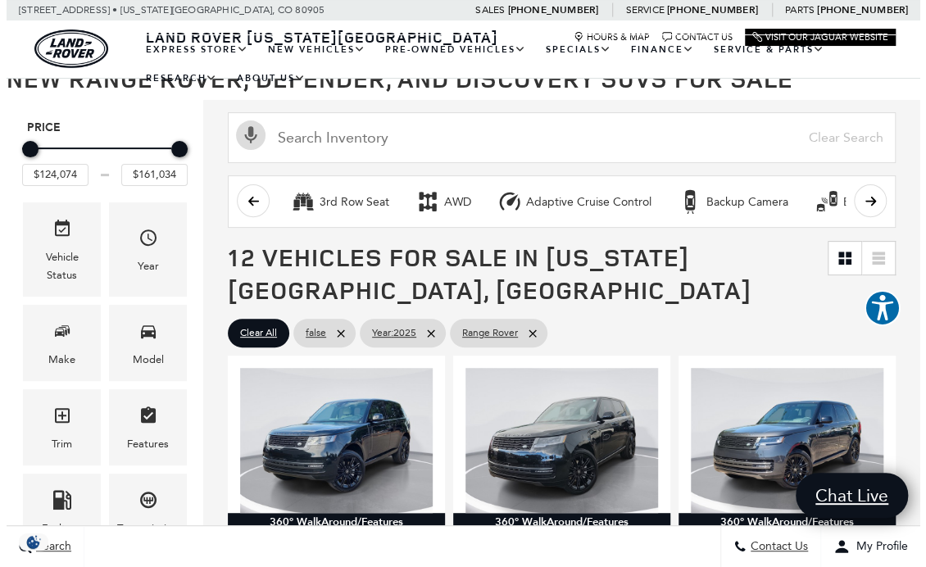
scroll to position [129, 0]
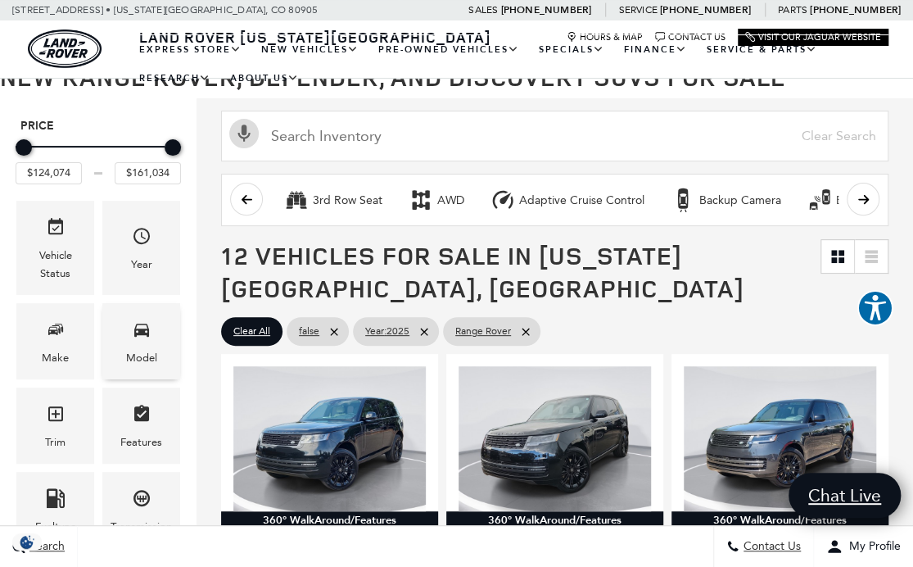
click at [138, 346] on span "Model" at bounding box center [142, 332] width 20 height 34
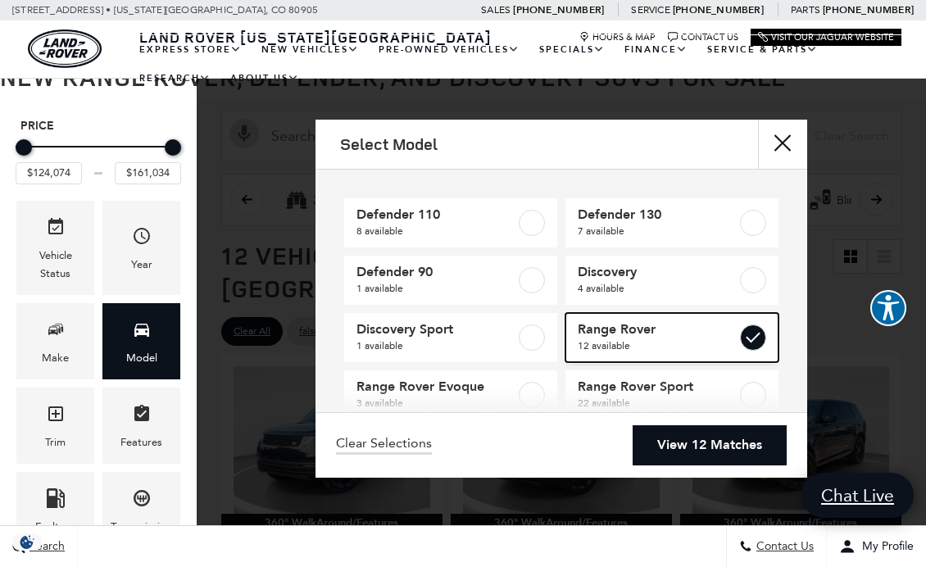
click at [744, 338] on label at bounding box center [753, 337] width 26 height 26
type input "$58,149"
checkbox input "false"
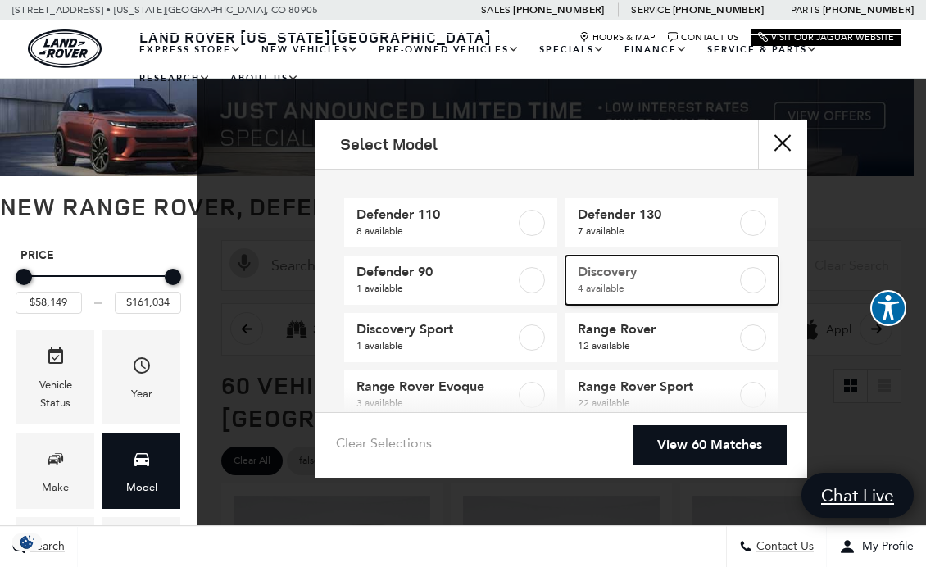
click at [744, 287] on label at bounding box center [753, 280] width 26 height 26
type input "$74,292"
type input "$88,694"
checkbox input "true"
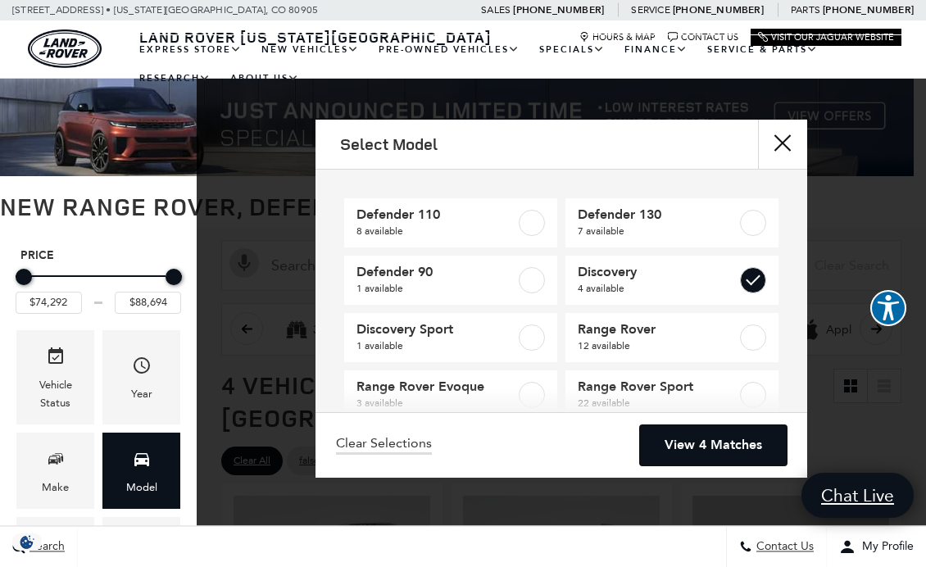
click at [741, 443] on link "View 4 Matches" at bounding box center [713, 445] width 147 height 40
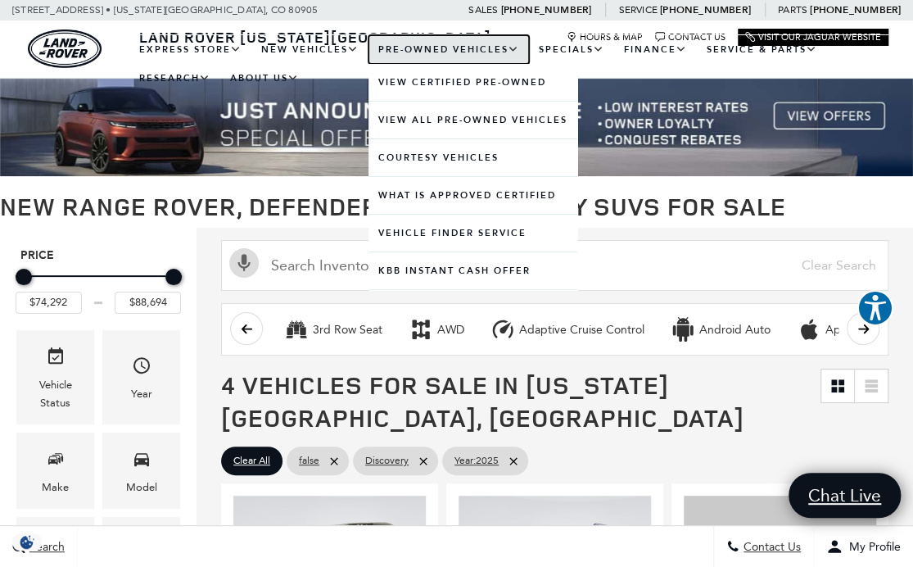
click at [469, 44] on link "Pre-Owned Vehicles" at bounding box center [449, 49] width 161 height 29
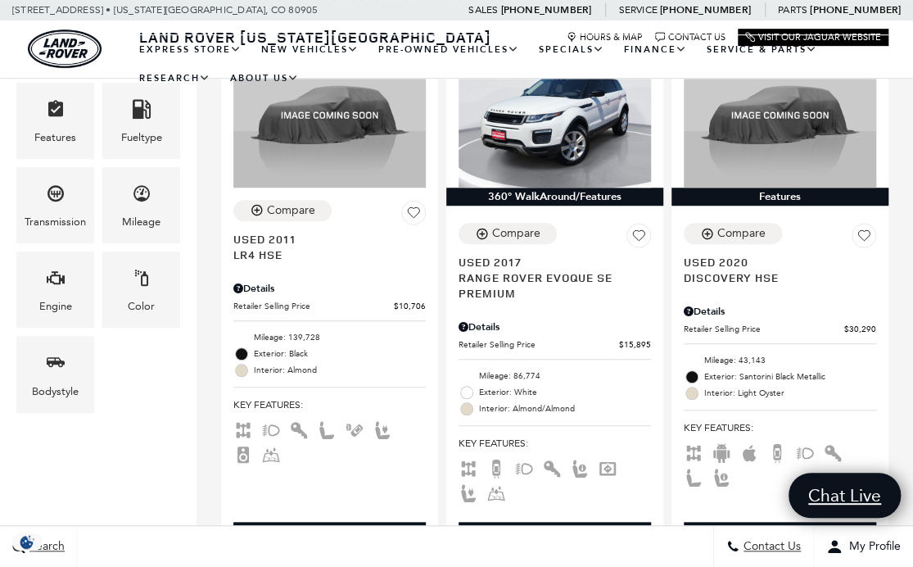
scroll to position [417, 0]
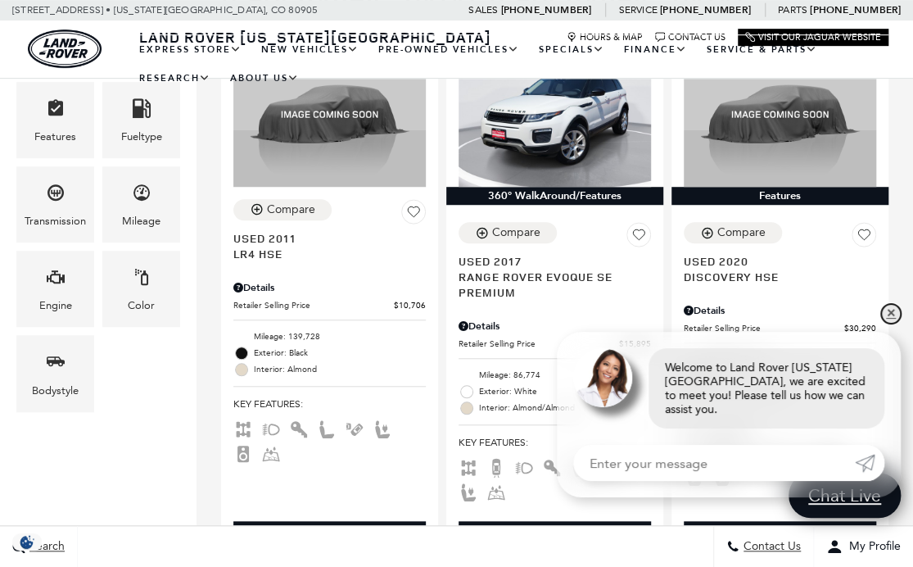
click at [888, 324] on link "✕" at bounding box center [891, 314] width 20 height 20
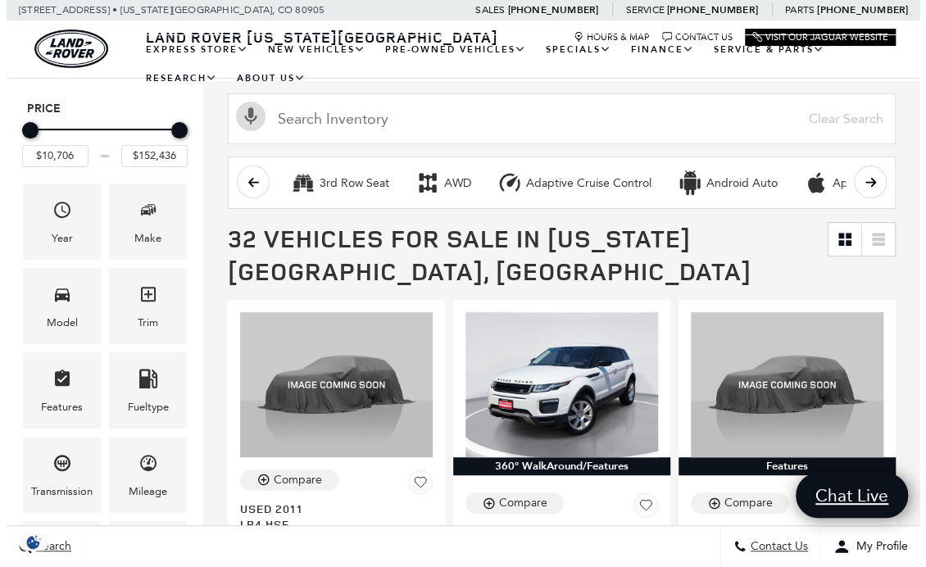
scroll to position [224, 0]
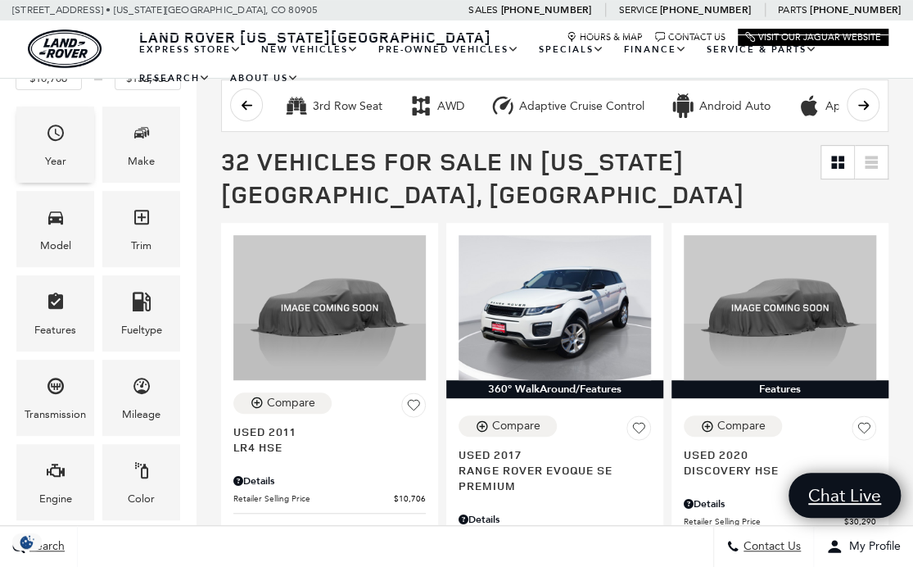
click at [47, 141] on span "Year" at bounding box center [56, 136] width 20 height 34
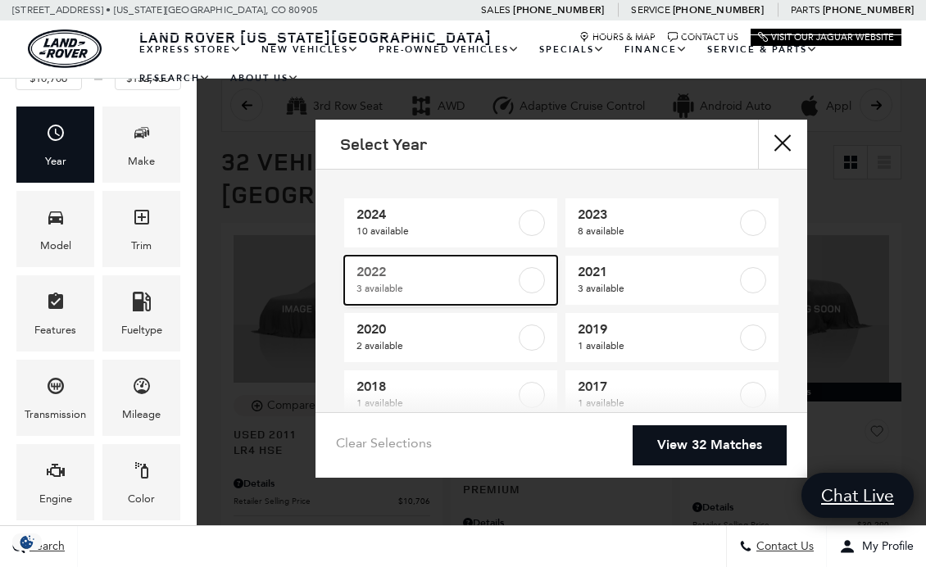
click at [528, 277] on label at bounding box center [532, 280] width 26 height 26
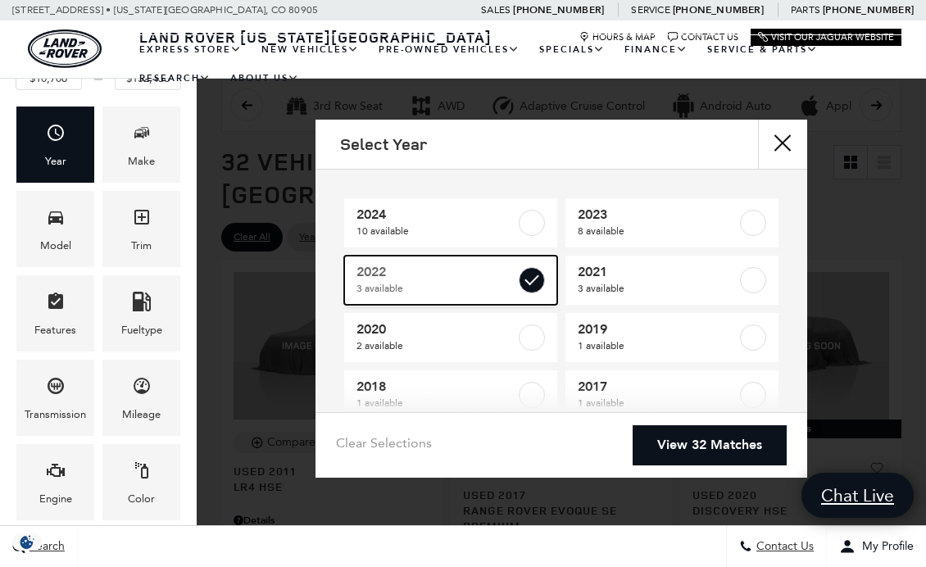
type input "$32,710"
type input "$39,201"
checkbox input "true"
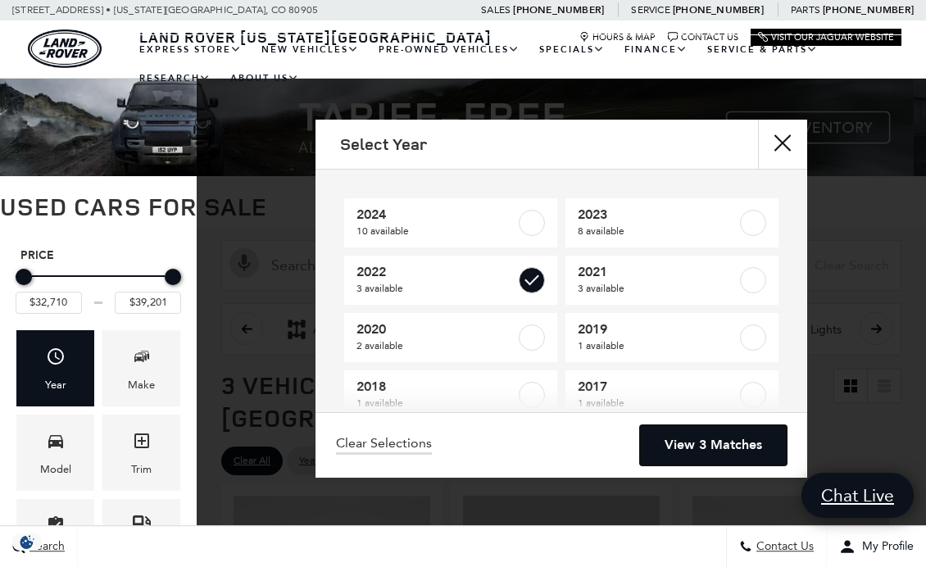
click at [718, 450] on link "View 3 Matches" at bounding box center [713, 445] width 147 height 40
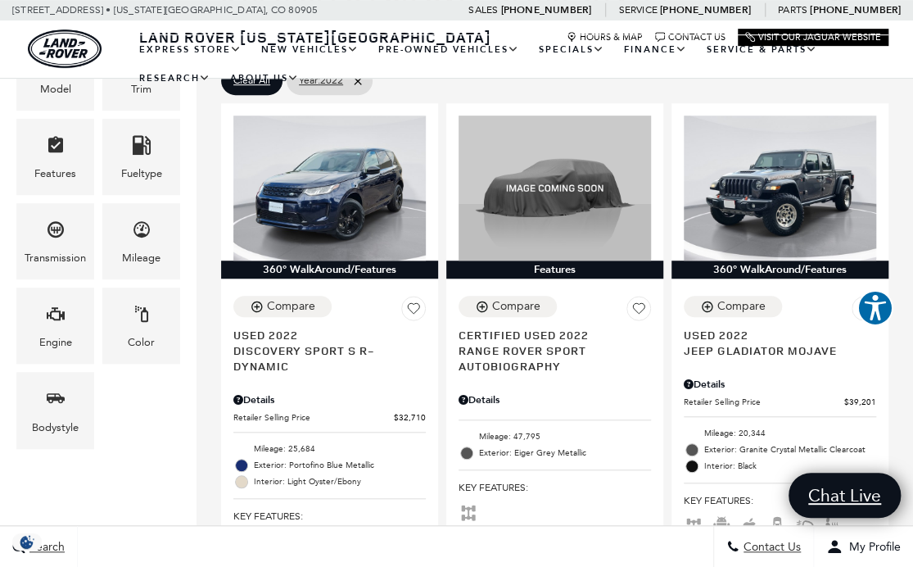
scroll to position [380, 0]
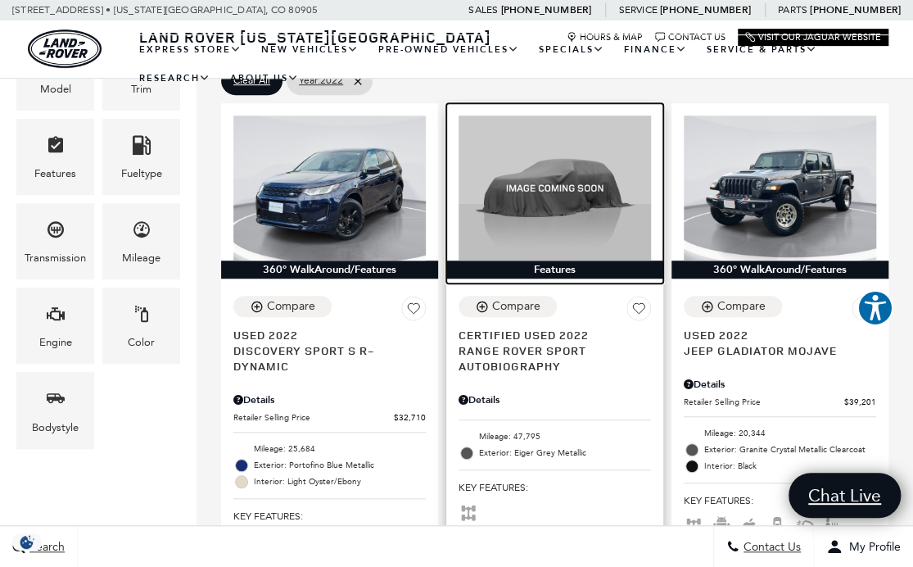
click at [623, 197] on img at bounding box center [555, 188] width 193 height 144
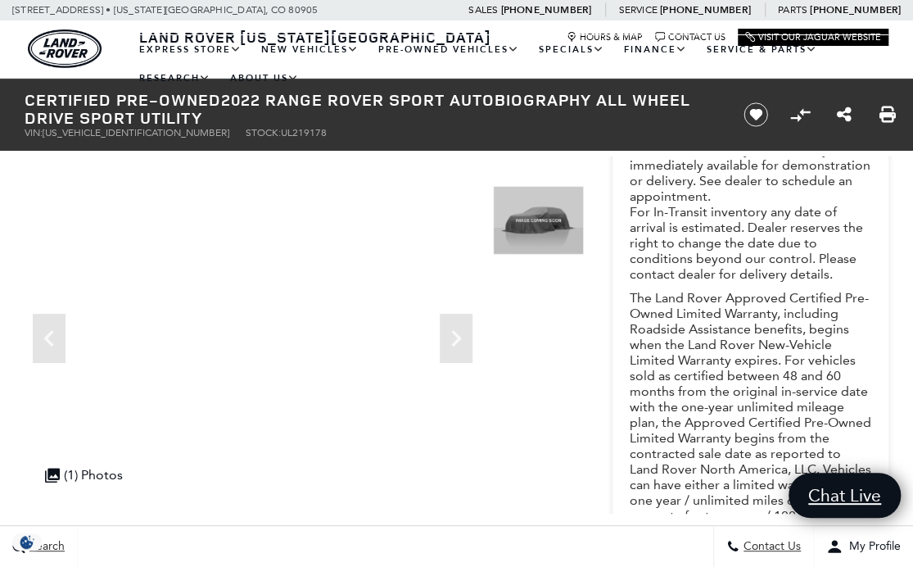
scroll to position [256, 0]
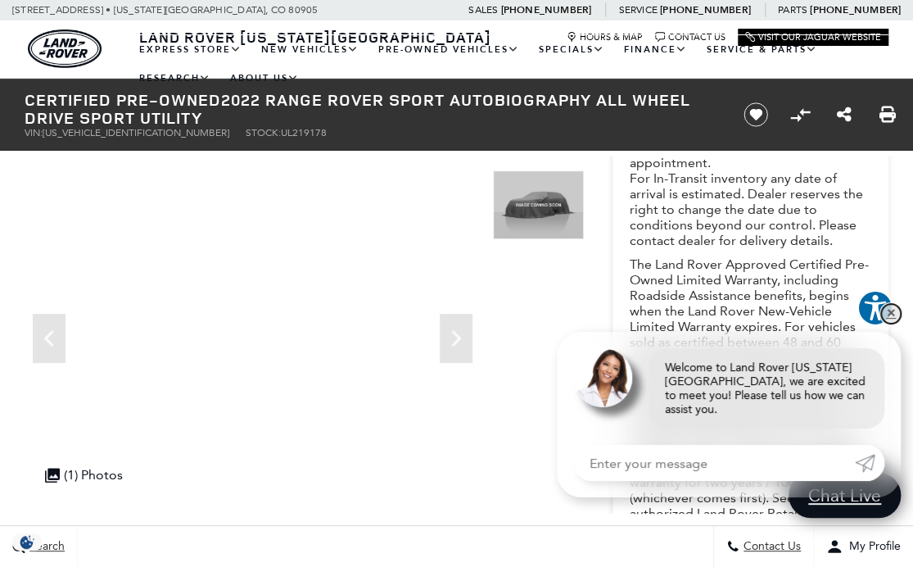
click at [890, 324] on link "✕" at bounding box center [891, 314] width 20 height 20
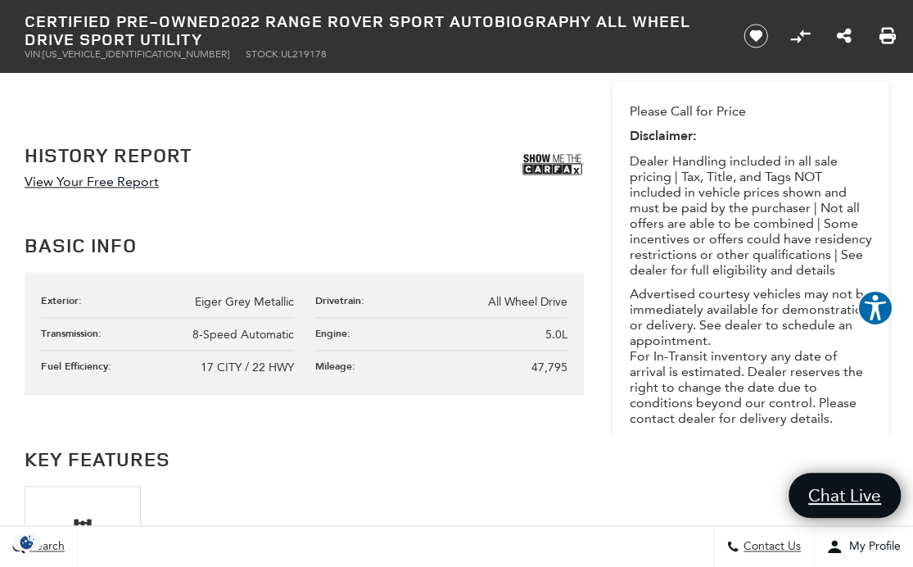
scroll to position [745, 0]
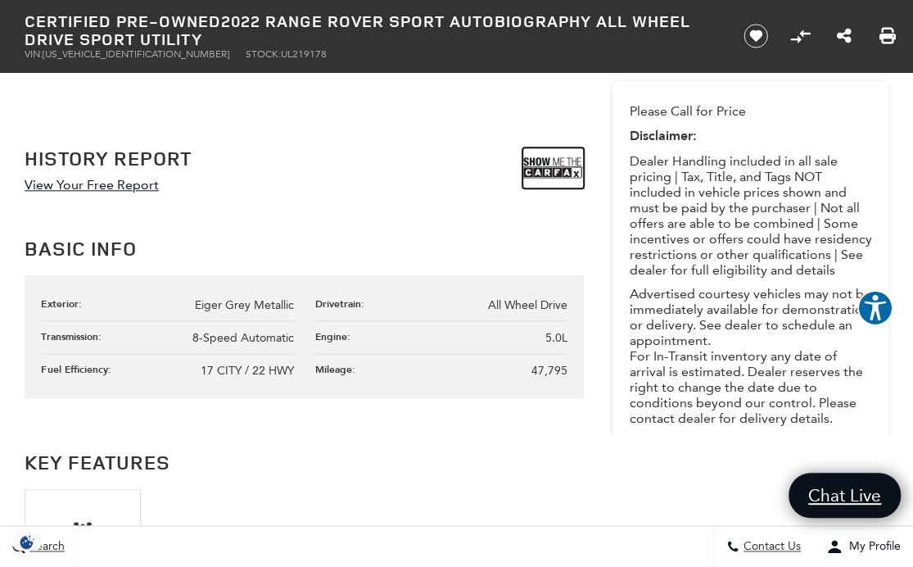
click at [557, 169] on img at bounding box center [553, 167] width 61 height 41
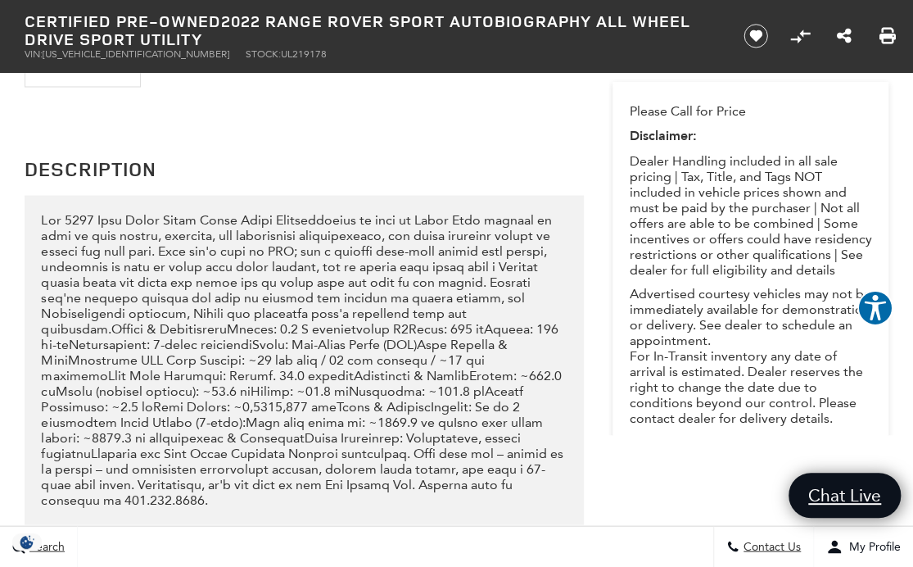
scroll to position [1253, 0]
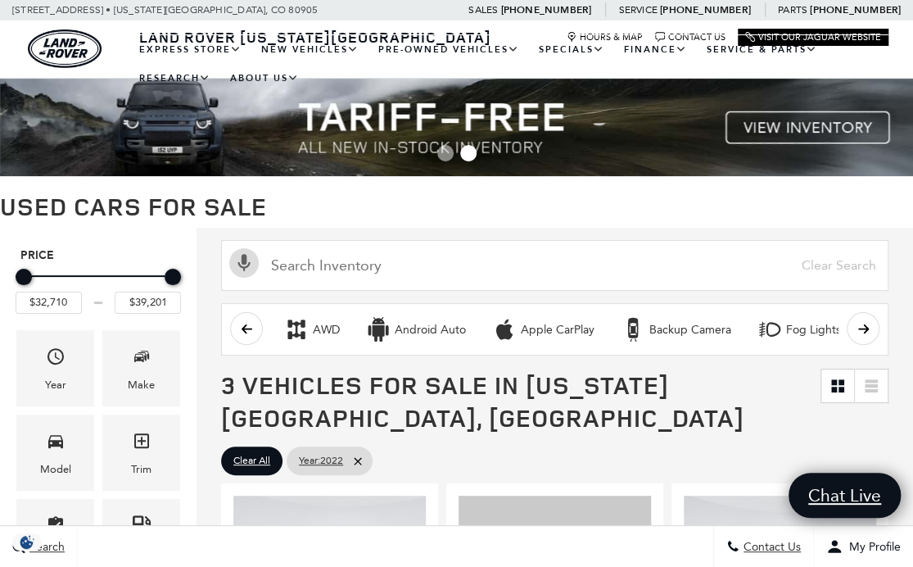
scroll to position [378, 0]
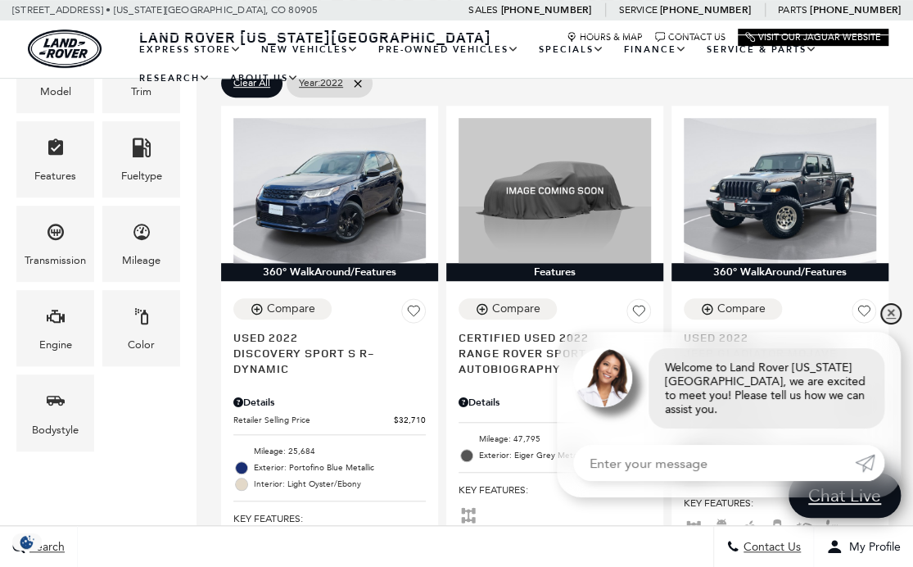
click at [886, 324] on link "✕" at bounding box center [891, 314] width 20 height 20
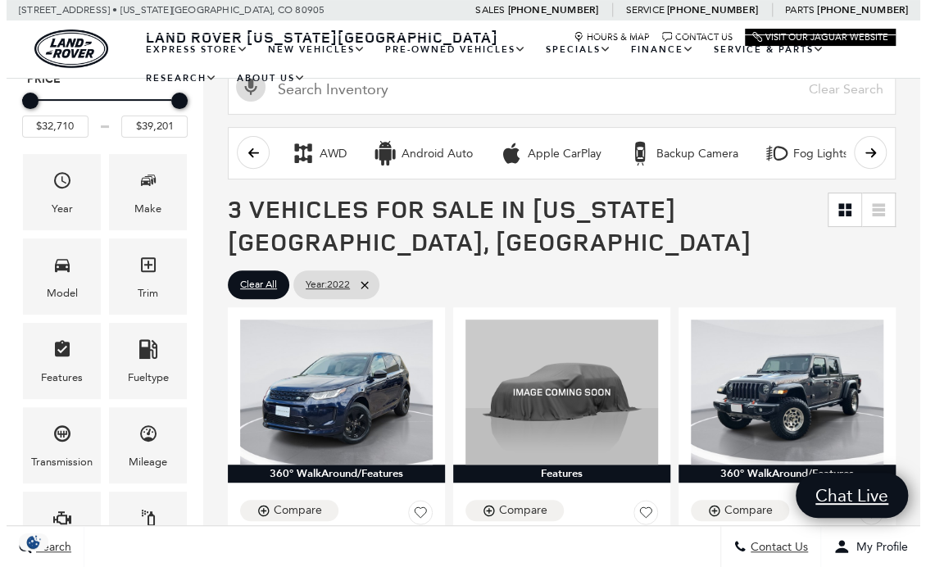
scroll to position [147, 0]
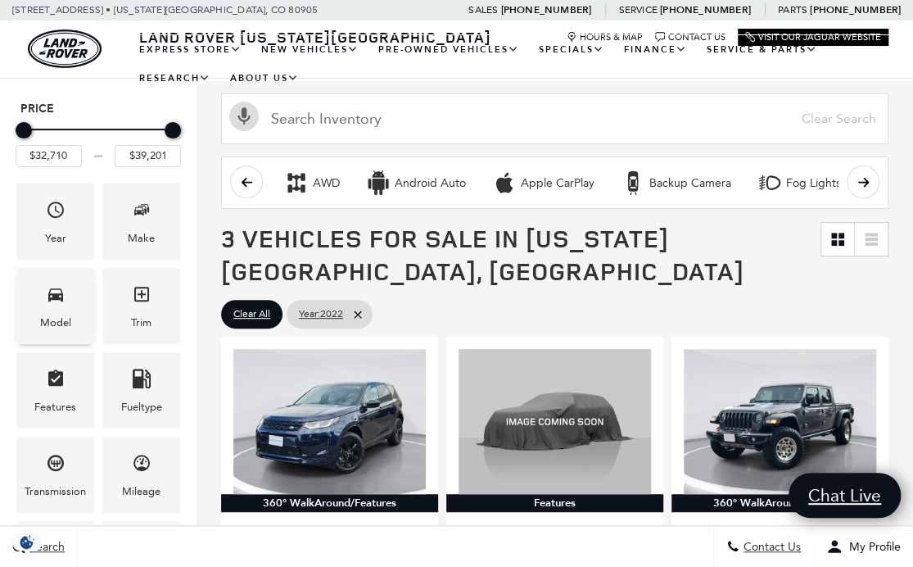
click at [56, 300] on icon "Model" at bounding box center [56, 294] width 20 height 20
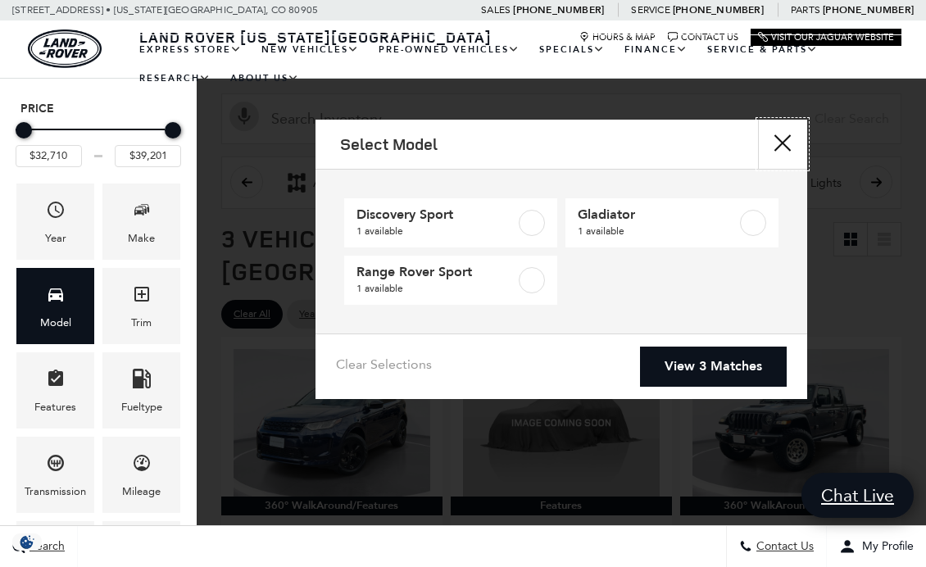
click at [790, 136] on button "Close" at bounding box center [782, 144] width 49 height 49
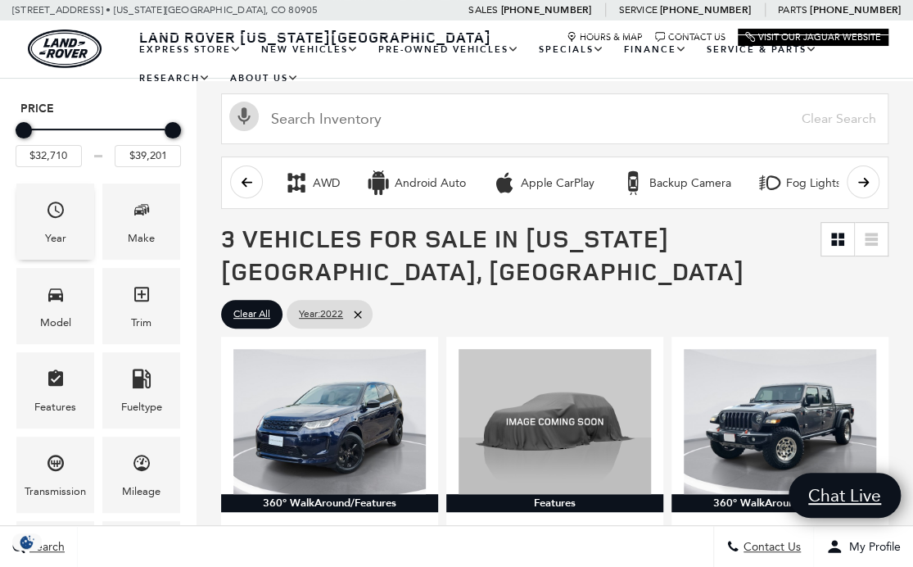
click at [46, 206] on icon "Year" at bounding box center [56, 210] width 20 height 20
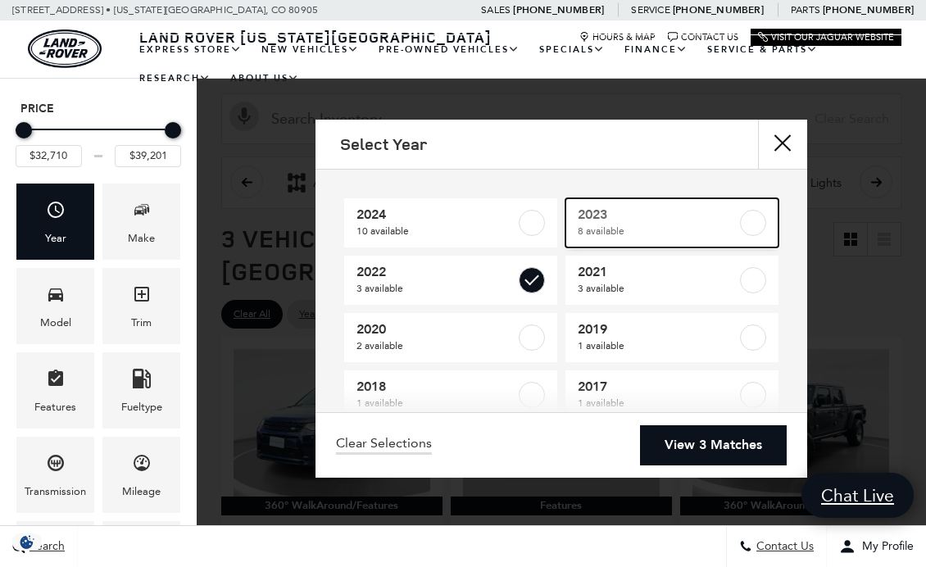
click at [740, 221] on label at bounding box center [753, 223] width 26 height 26
type input "$25,920"
type input "$62,552"
checkbox input "true"
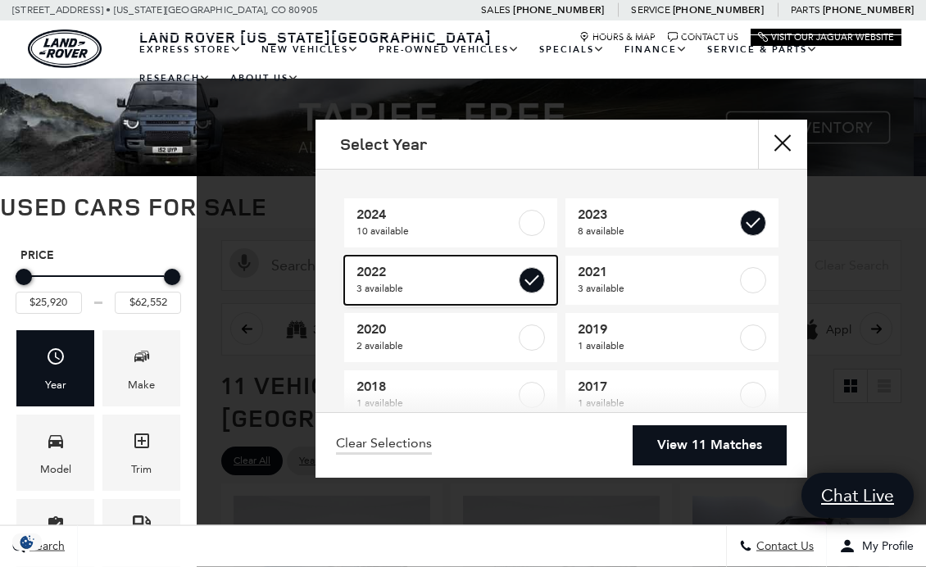
click at [528, 284] on label at bounding box center [532, 280] width 26 height 26
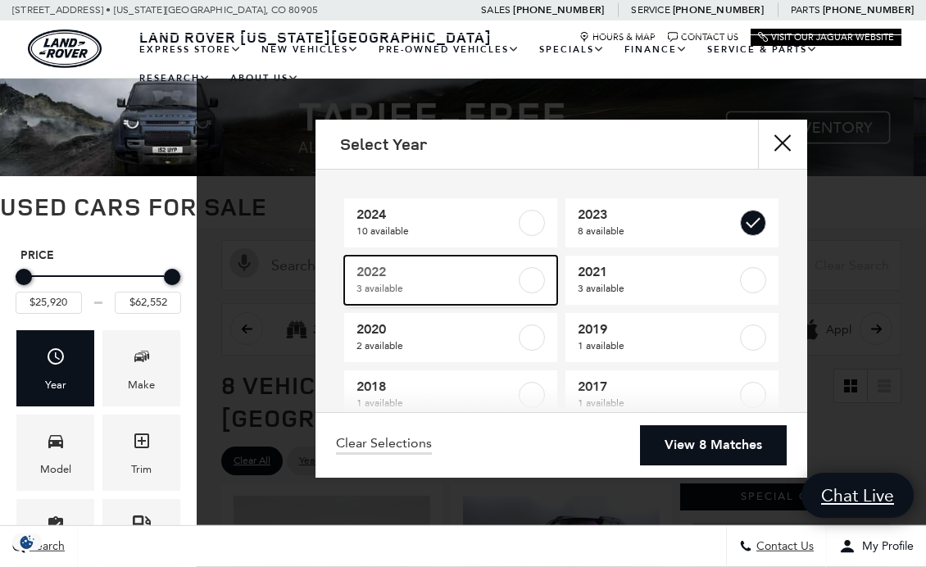
checkbox input "false"
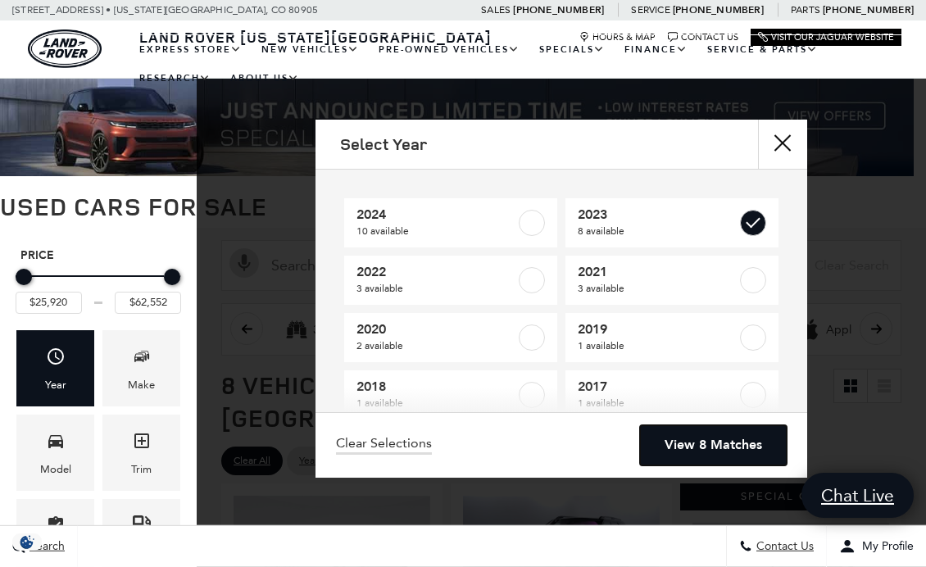
click at [724, 449] on link "View 8 Matches" at bounding box center [713, 445] width 147 height 40
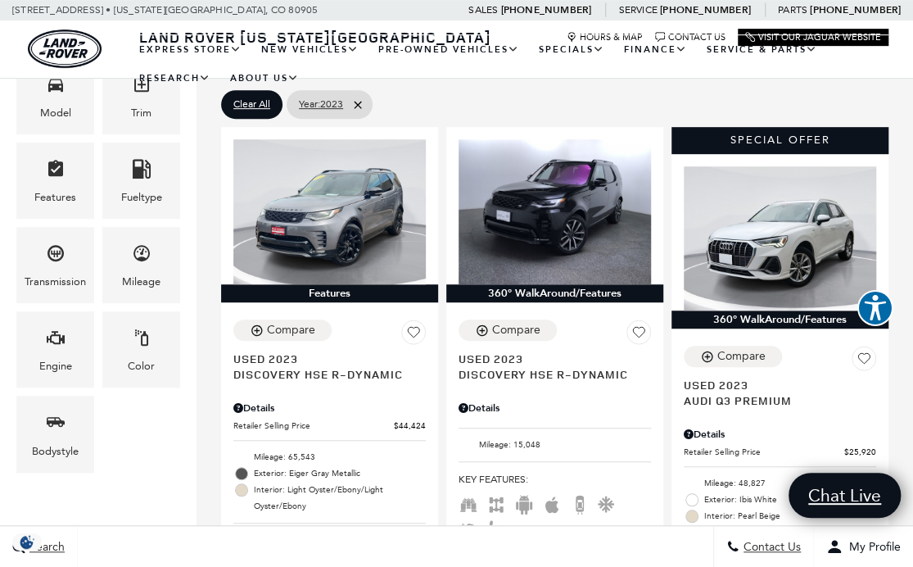
scroll to position [347, 0]
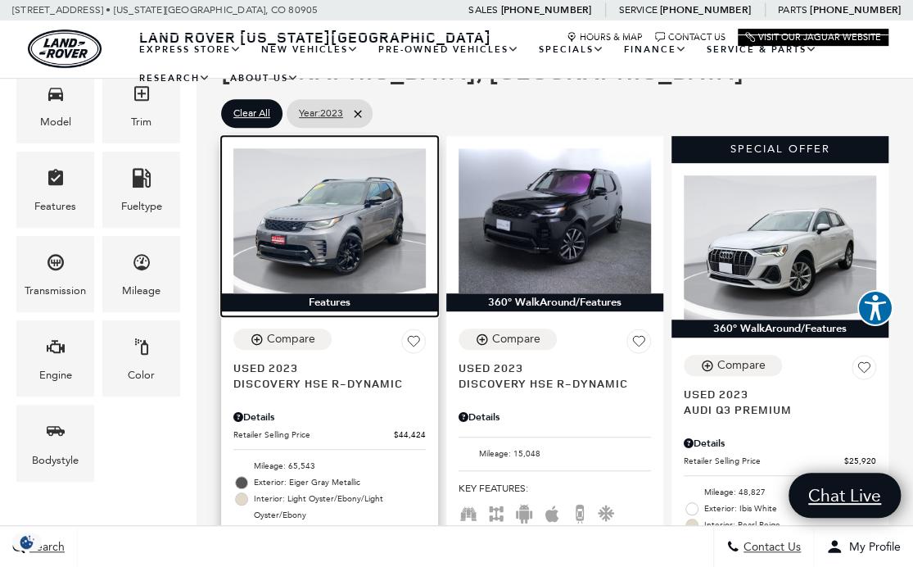
click at [277, 223] on img at bounding box center [329, 220] width 193 height 144
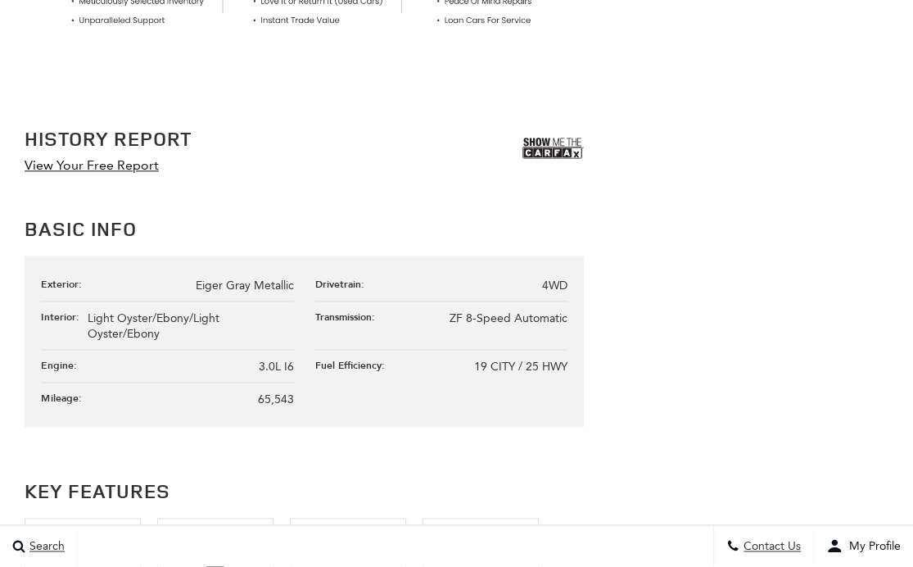
scroll to position [773, 0]
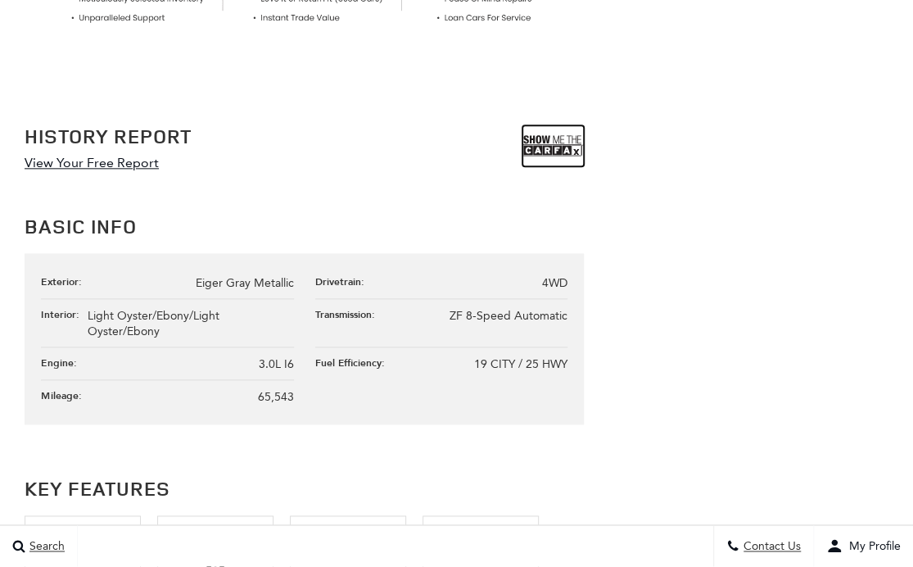
click at [557, 166] on img at bounding box center [553, 145] width 61 height 41
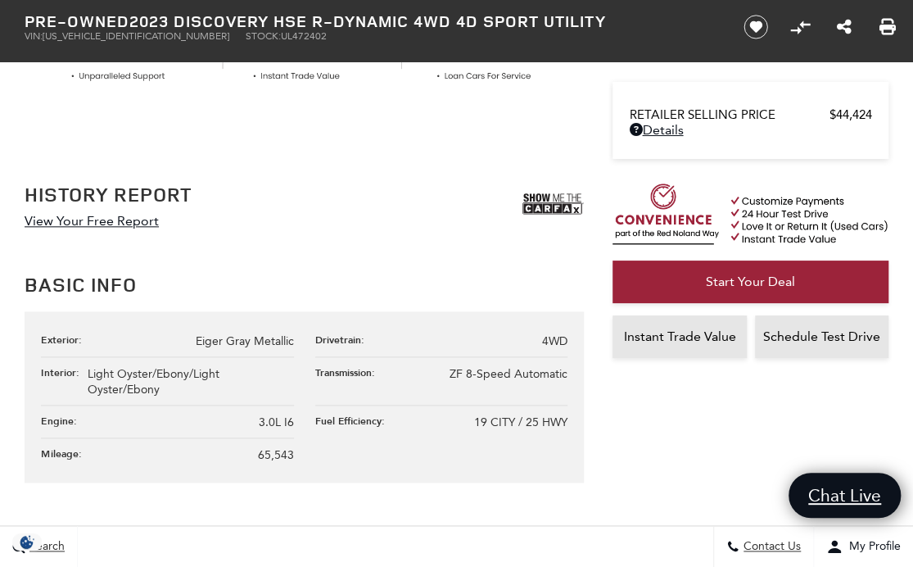
scroll to position [709, 0]
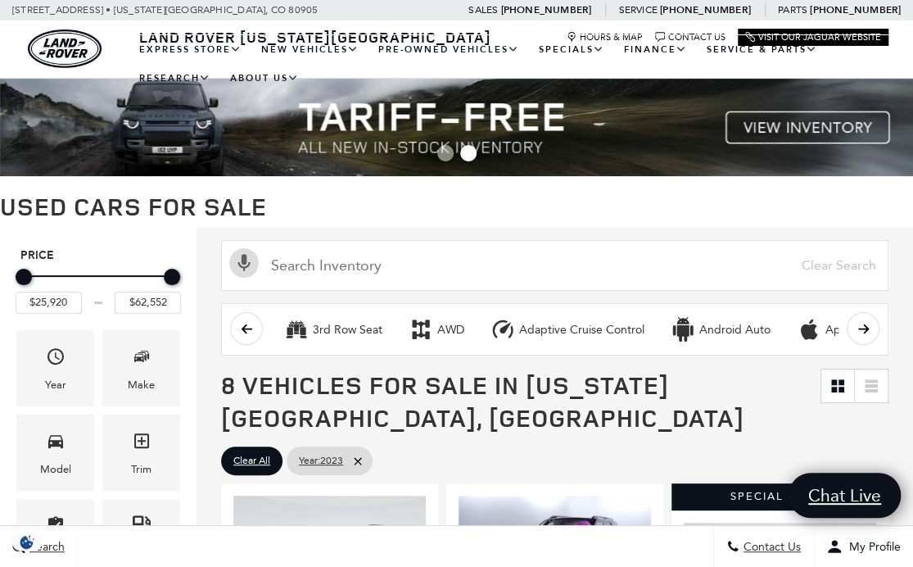
scroll to position [347, 0]
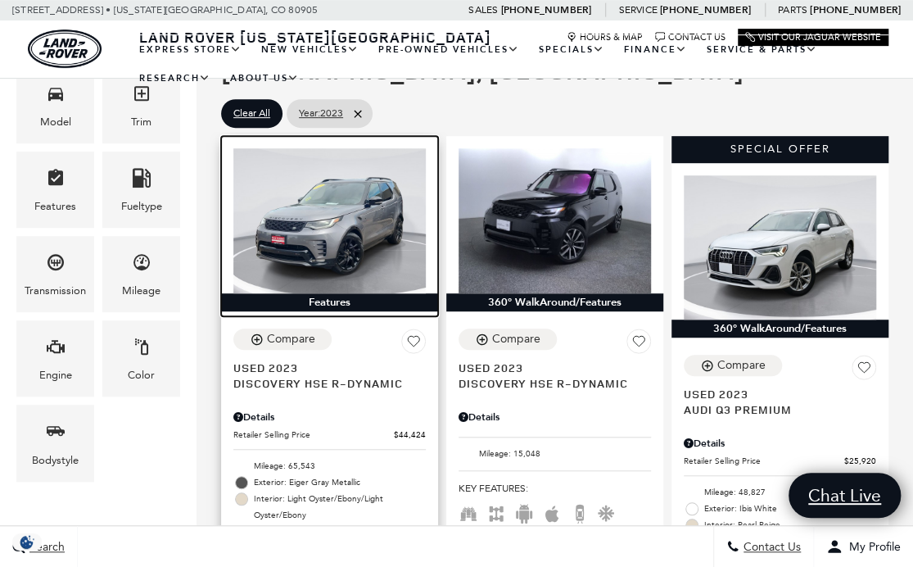
click at [371, 213] on img at bounding box center [329, 220] width 193 height 144
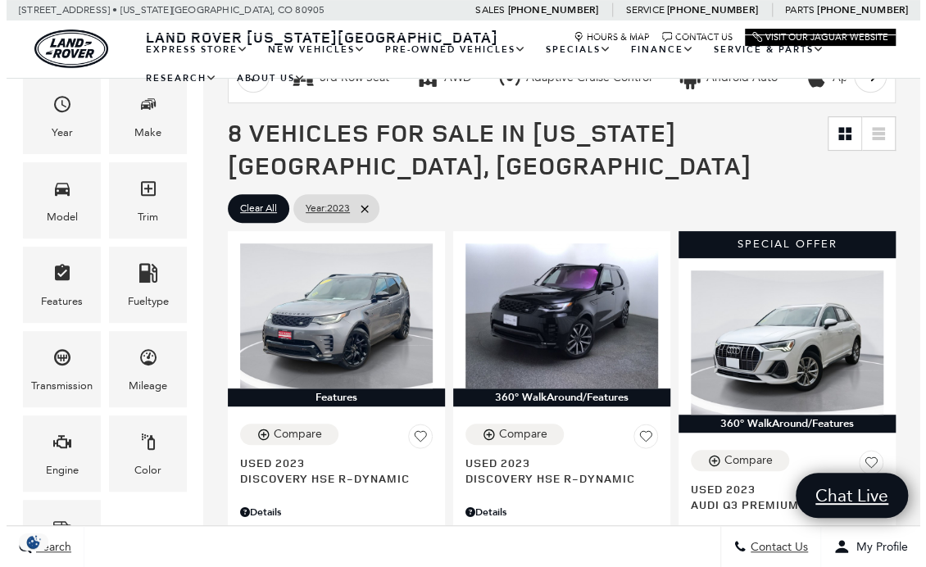
scroll to position [145, 0]
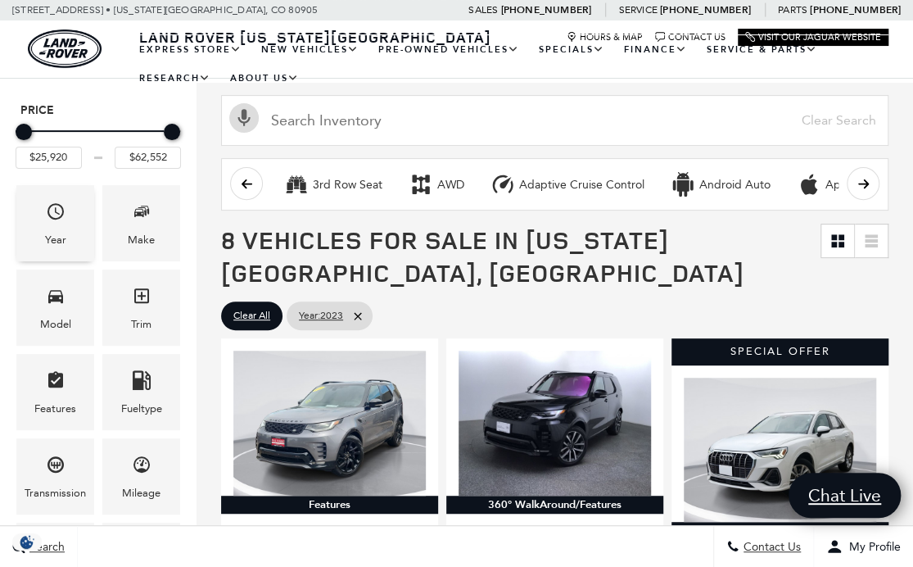
click at [49, 214] on icon "Year" at bounding box center [56, 211] width 16 height 16
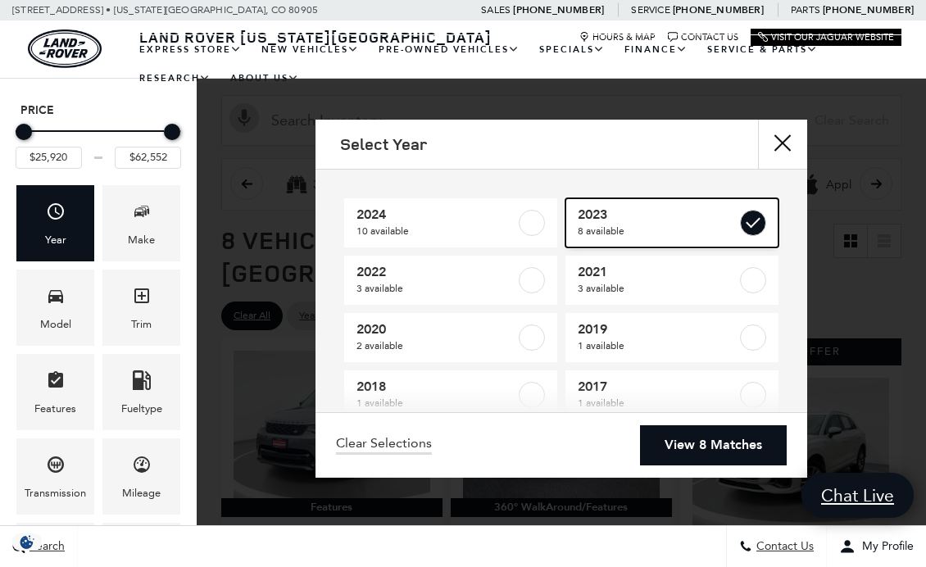
click at [743, 232] on label at bounding box center [753, 223] width 26 height 26
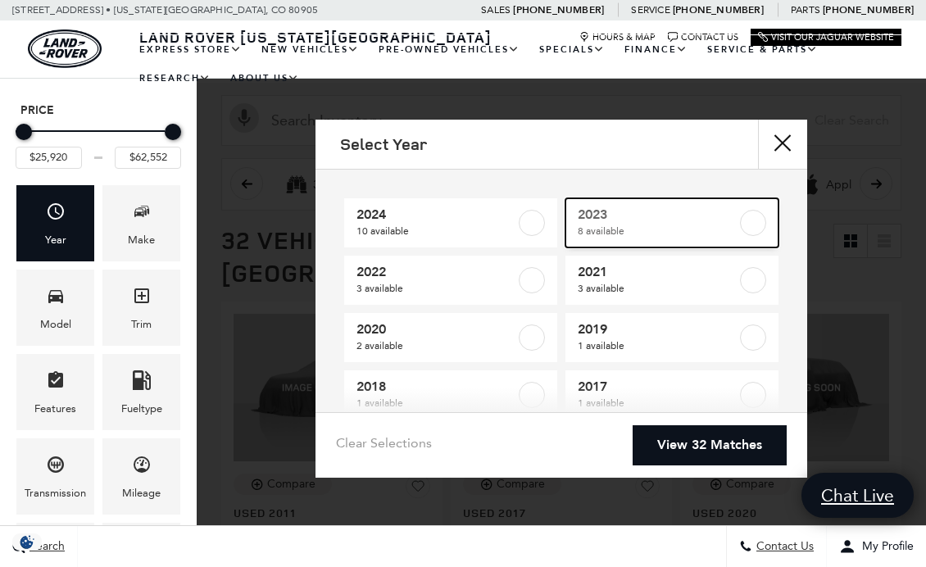
type input "$10,706"
type input "$152,436"
checkbox input "false"
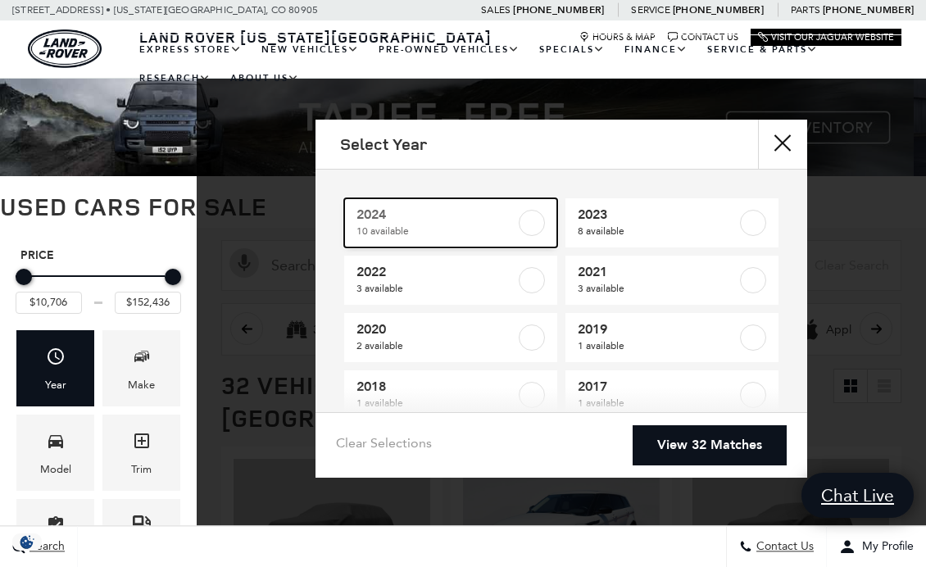
click at [522, 224] on label at bounding box center [532, 223] width 26 height 26
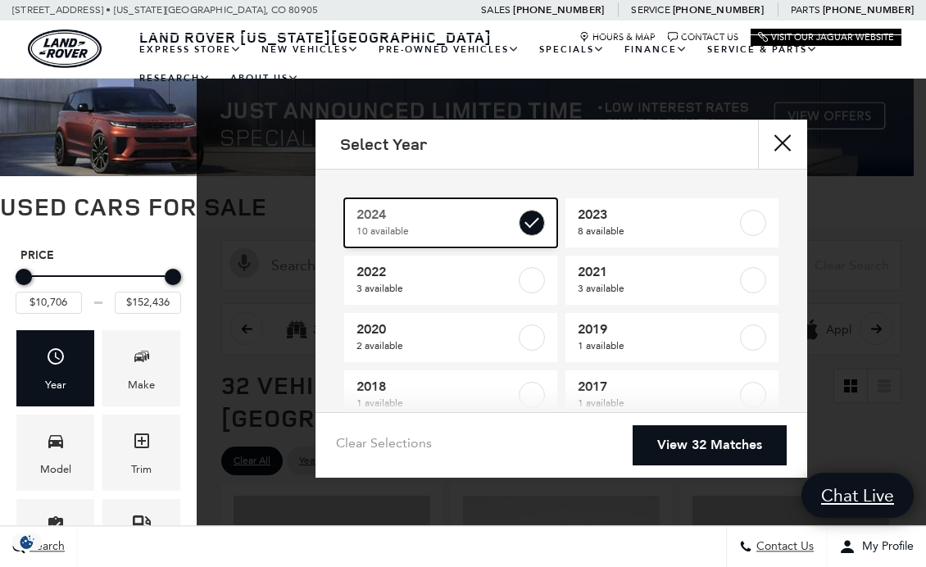
type input "$36,848"
checkbox input "true"
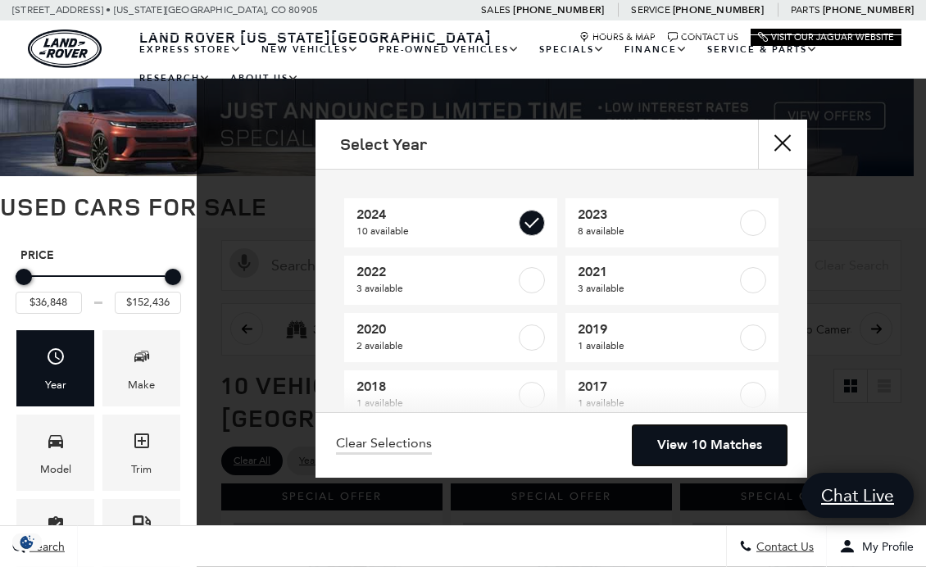
click at [757, 446] on link "View 10 Matches" at bounding box center [709, 445] width 154 height 40
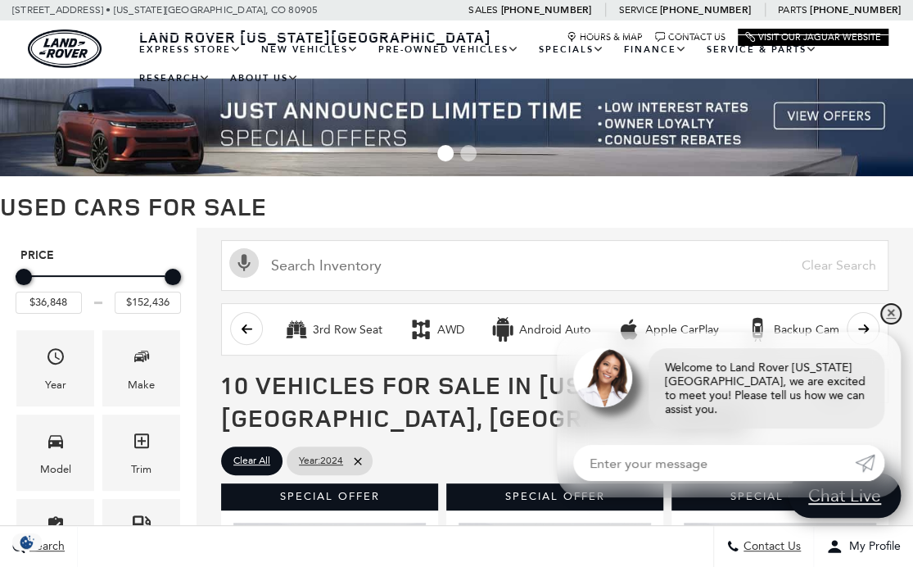
click at [887, 324] on link "✕" at bounding box center [891, 314] width 20 height 20
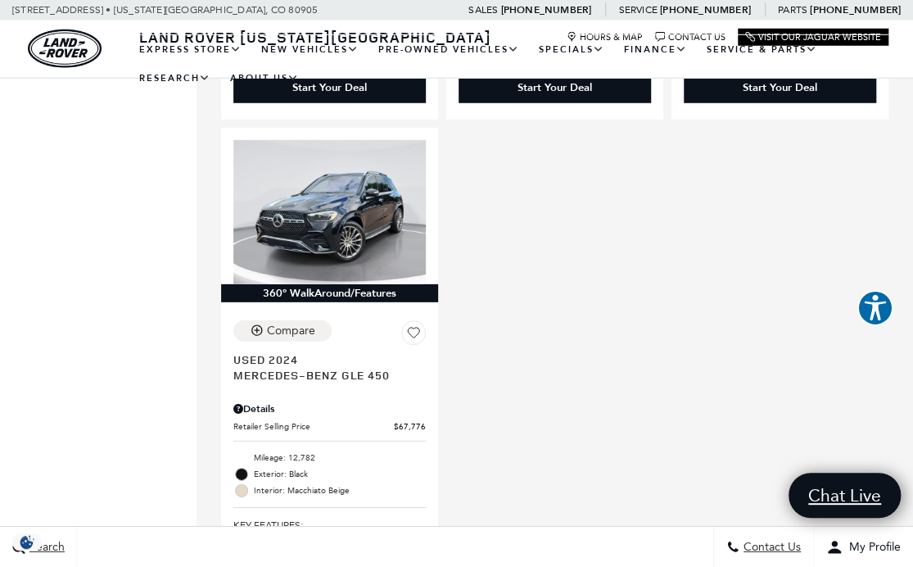
scroll to position [2058, 0]
